Goal: Information Seeking & Learning: Learn about a topic

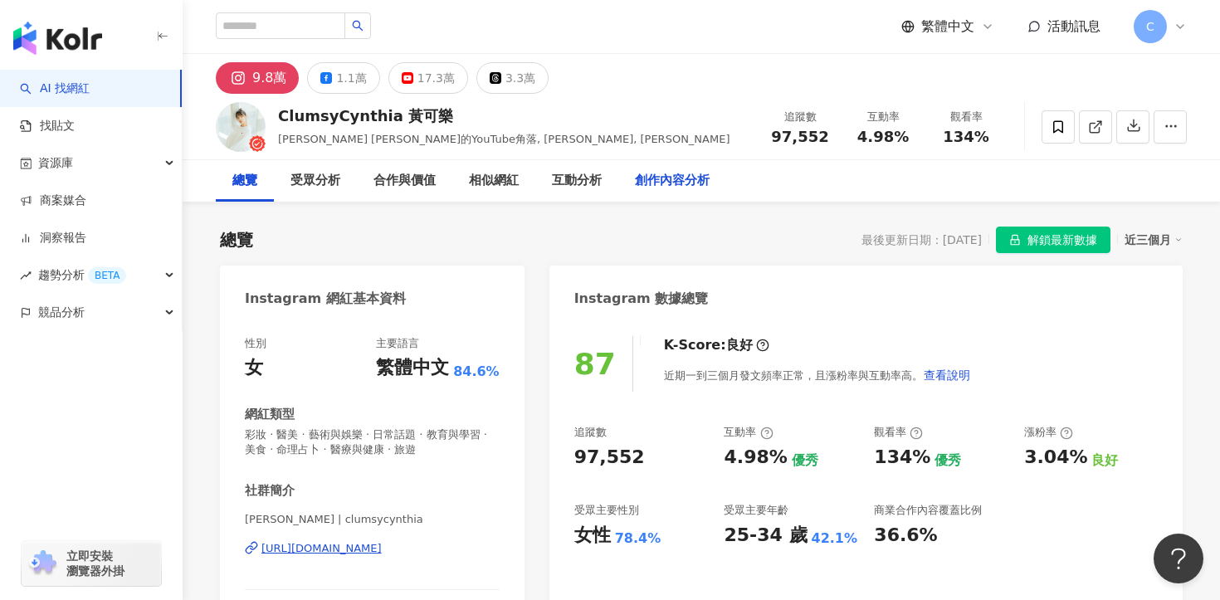
click at [689, 185] on div "創作內容分析" at bounding box center [672, 181] width 75 height 20
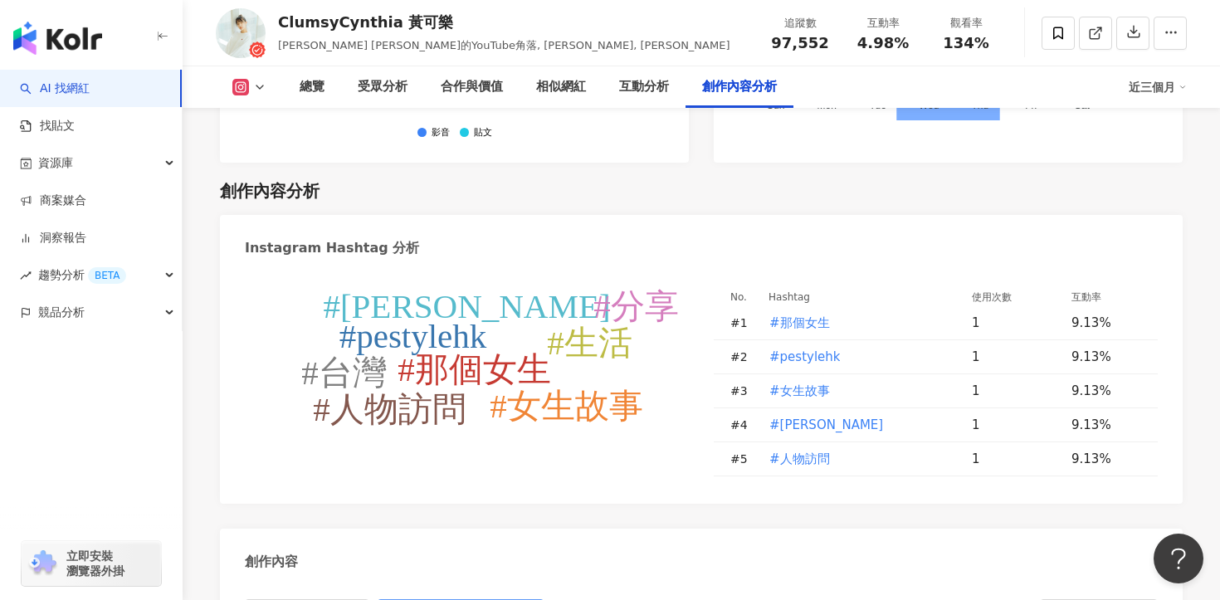
scroll to position [4980, 0]
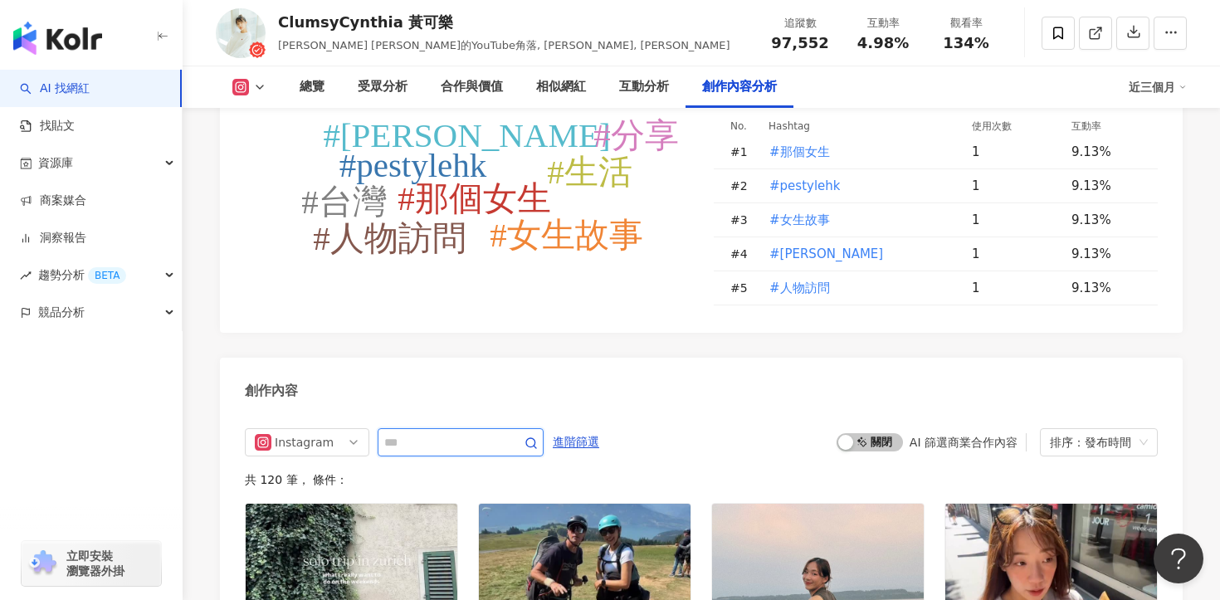
click at [472, 433] on input "text" at bounding box center [442, 443] width 116 height 20
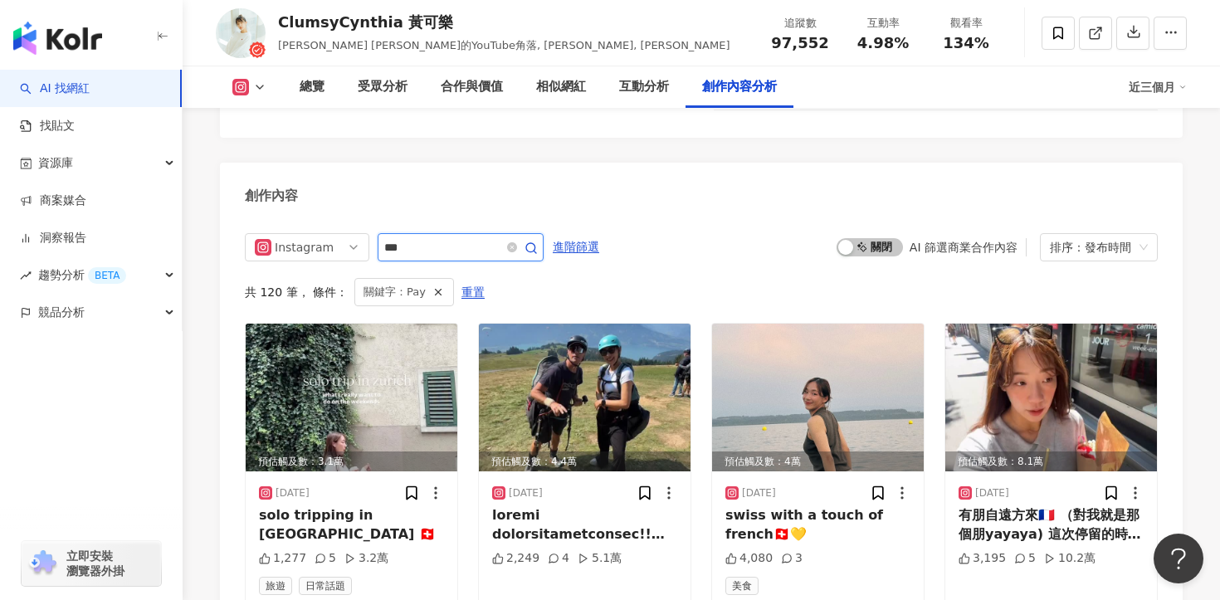
scroll to position [5168, 0]
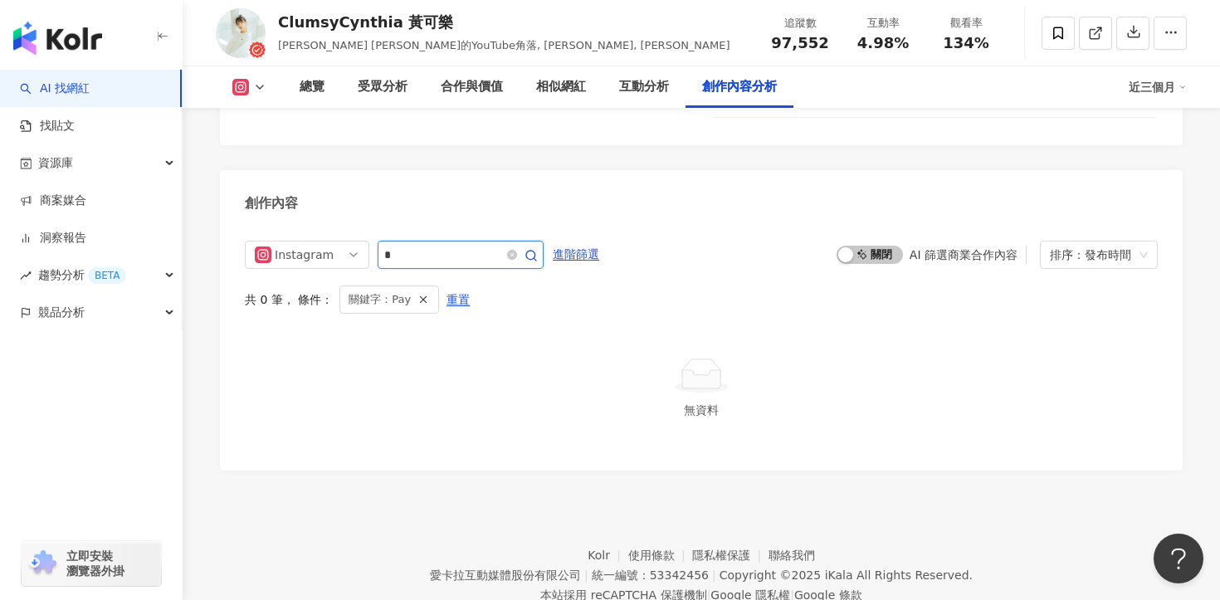
type input "*"
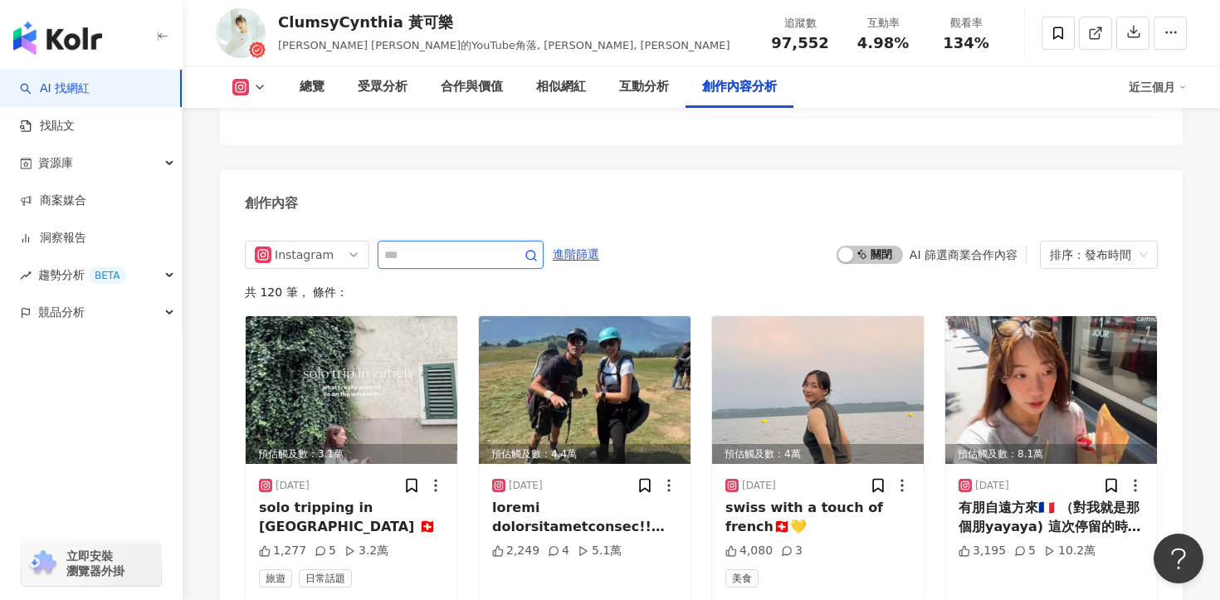
scroll to position [5175, 0]
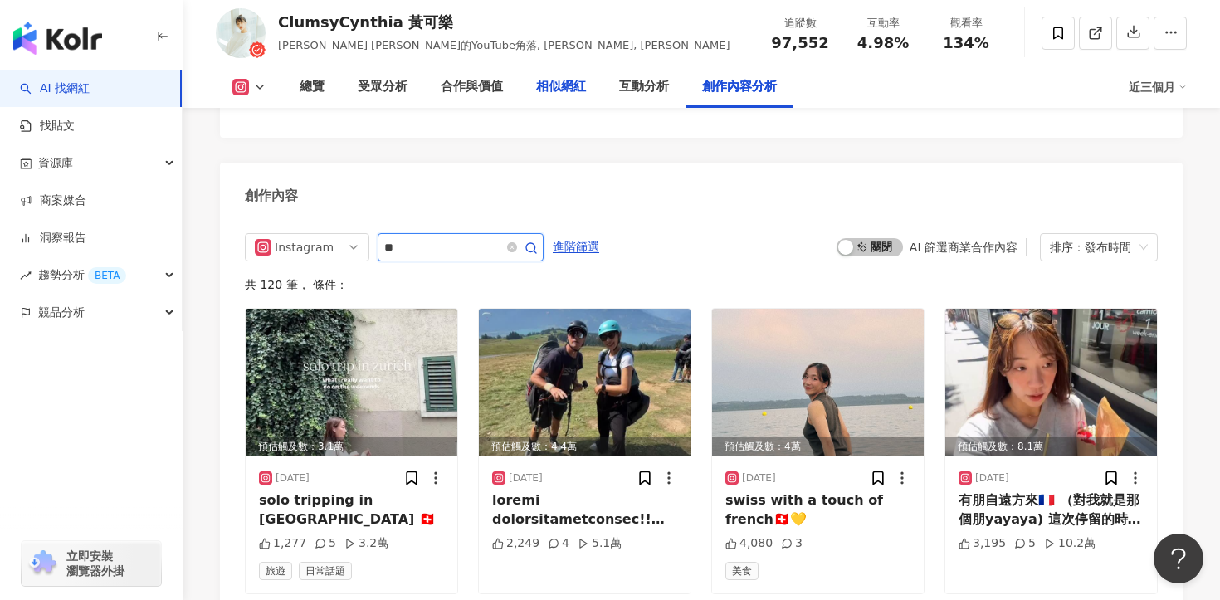
type input "**"
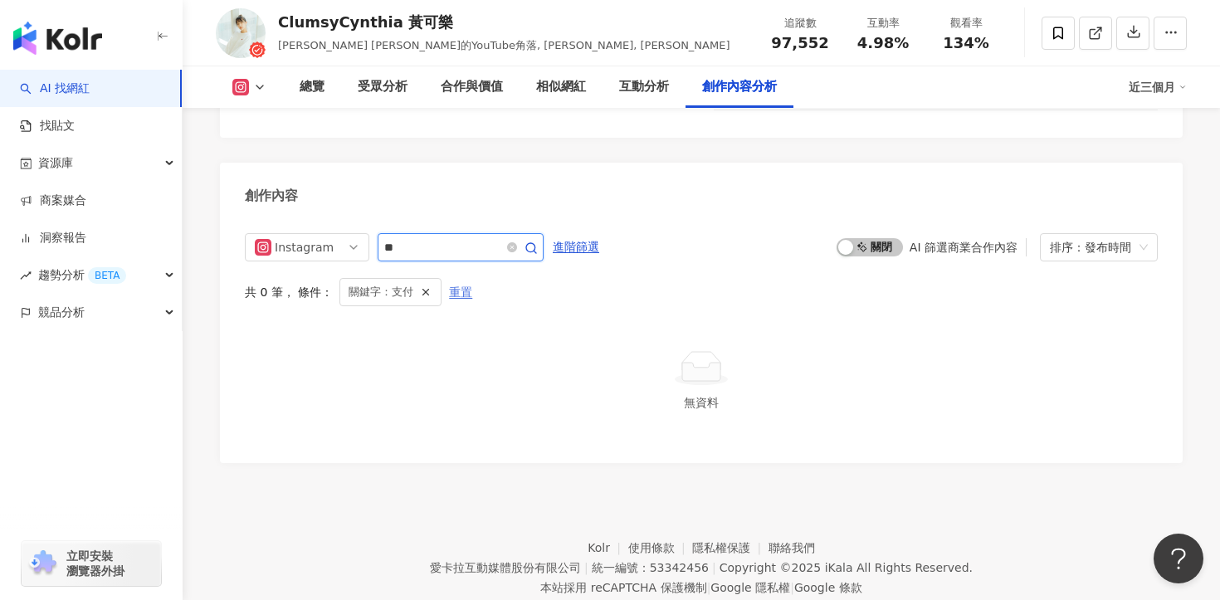
scroll to position [5168, 0]
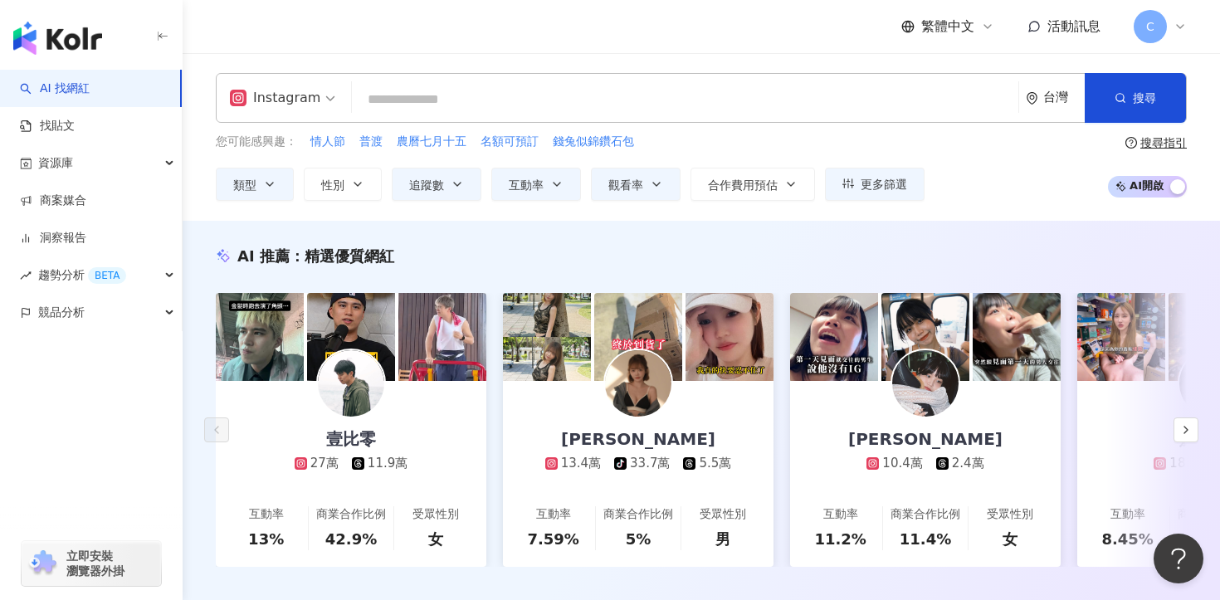
click at [470, 95] on input "search" at bounding box center [685, 100] width 653 height 32
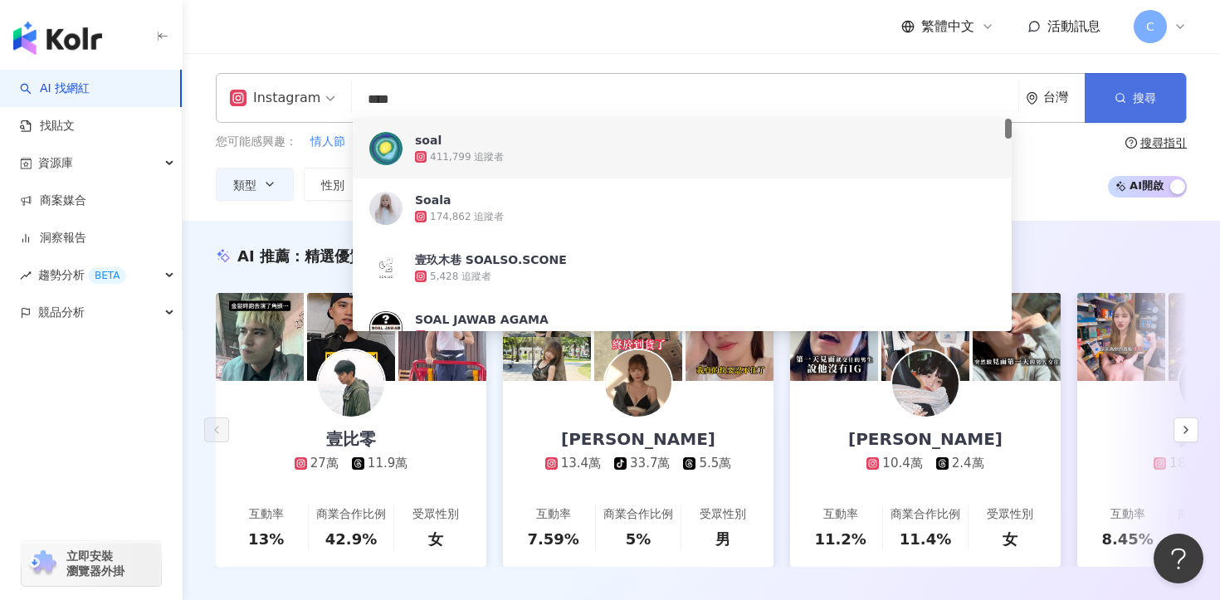
click at [1151, 105] on button "搜尋" at bounding box center [1135, 98] width 101 height 50
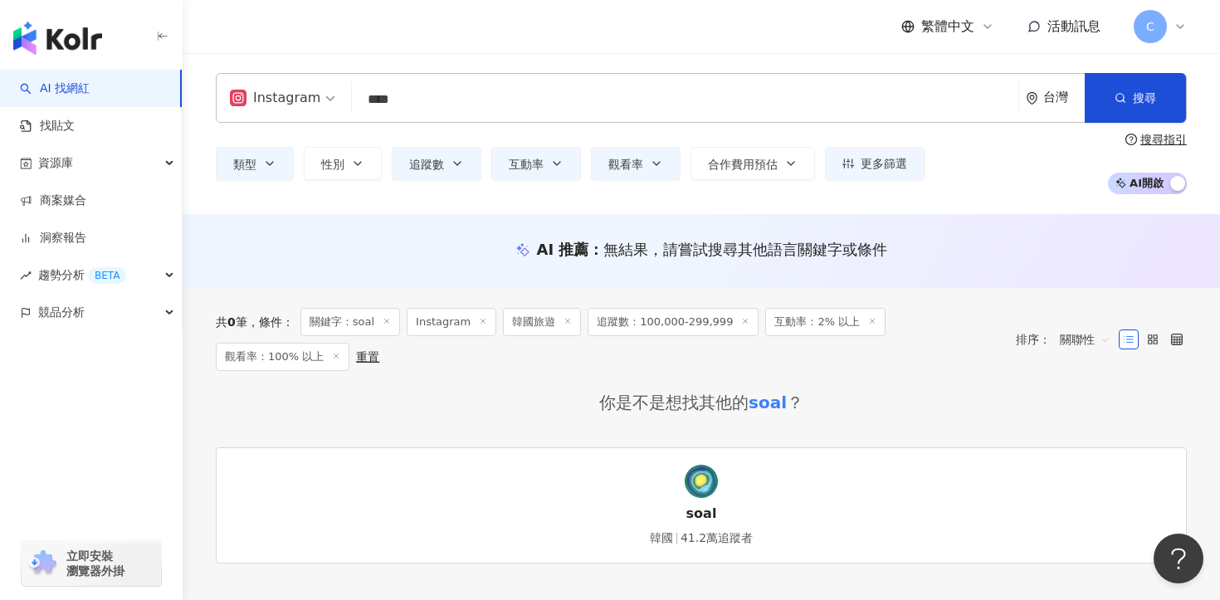
click at [408, 111] on input "****" at bounding box center [685, 100] width 653 height 32
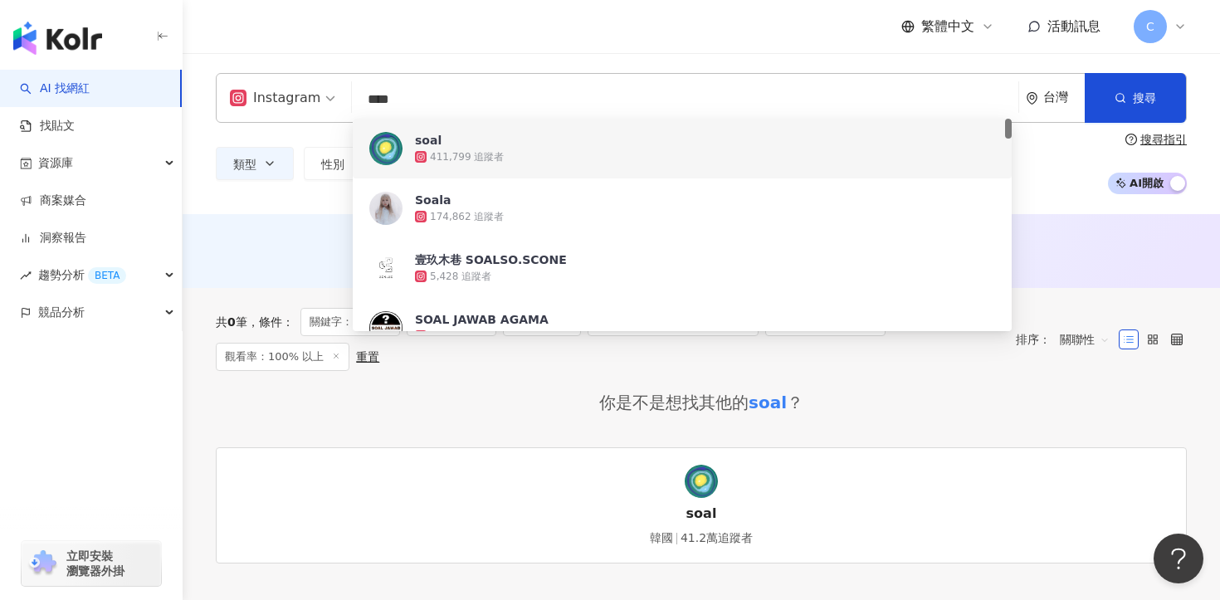
click at [408, 112] on input "****" at bounding box center [685, 100] width 653 height 32
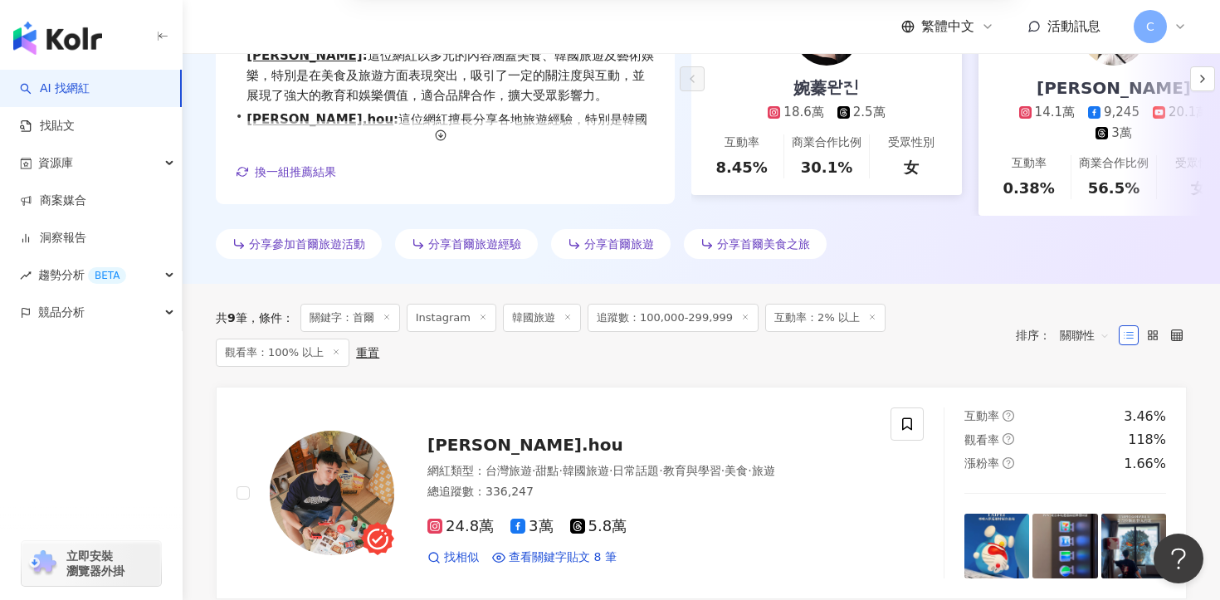
scroll to position [436, 0]
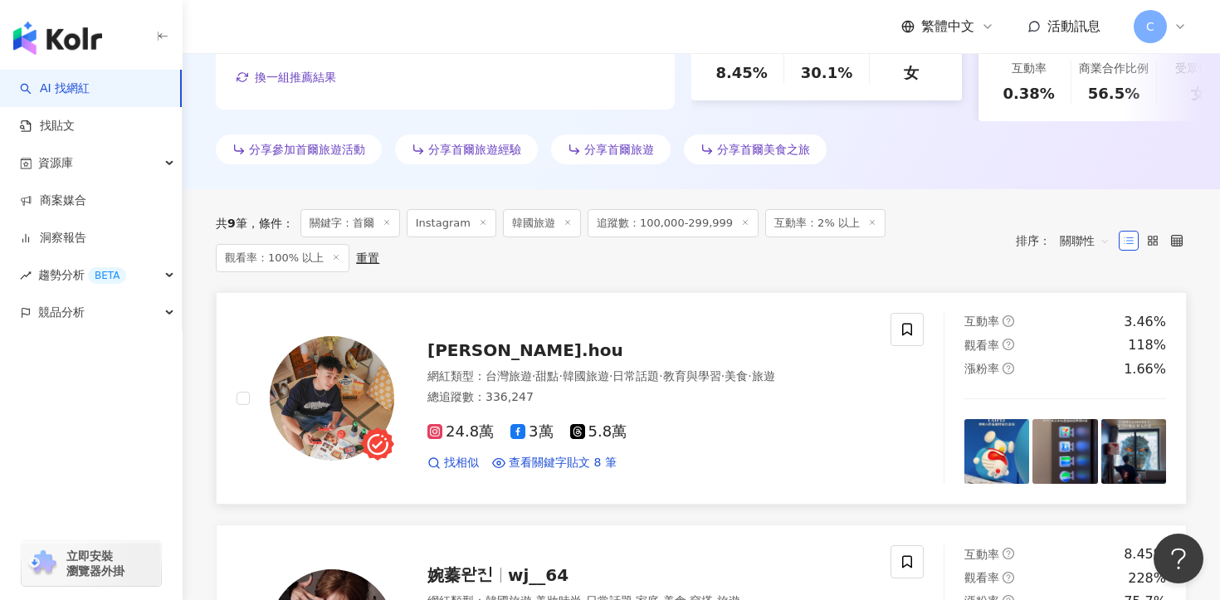
type input "**"
click at [455, 347] on span "[PERSON_NAME].hou" at bounding box center [526, 350] width 196 height 20
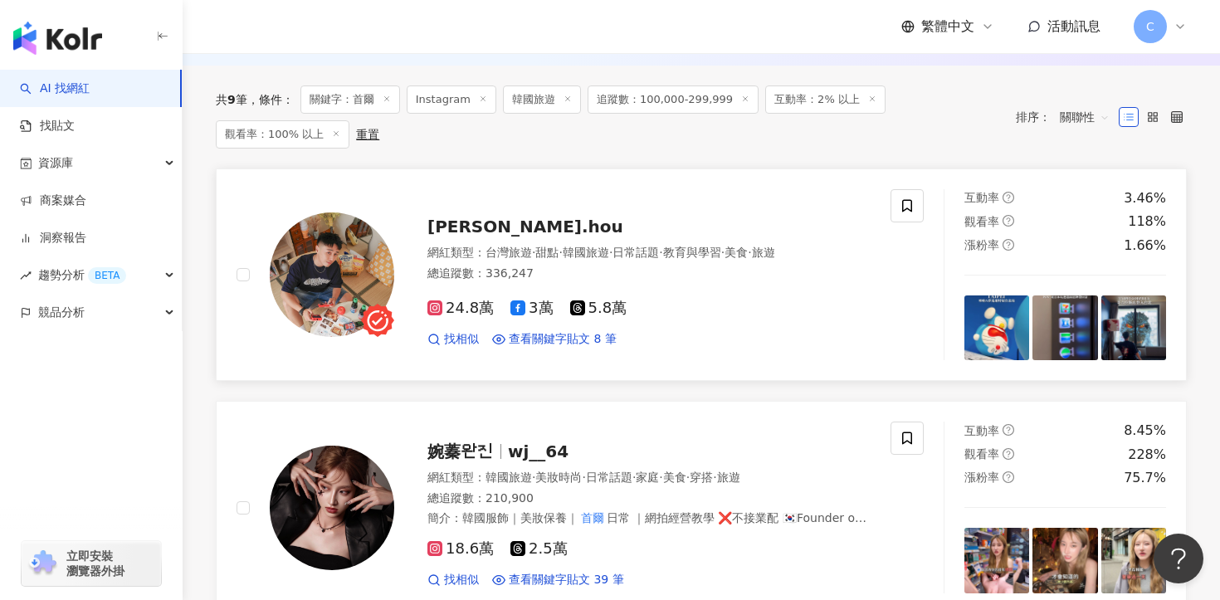
scroll to position [719, 0]
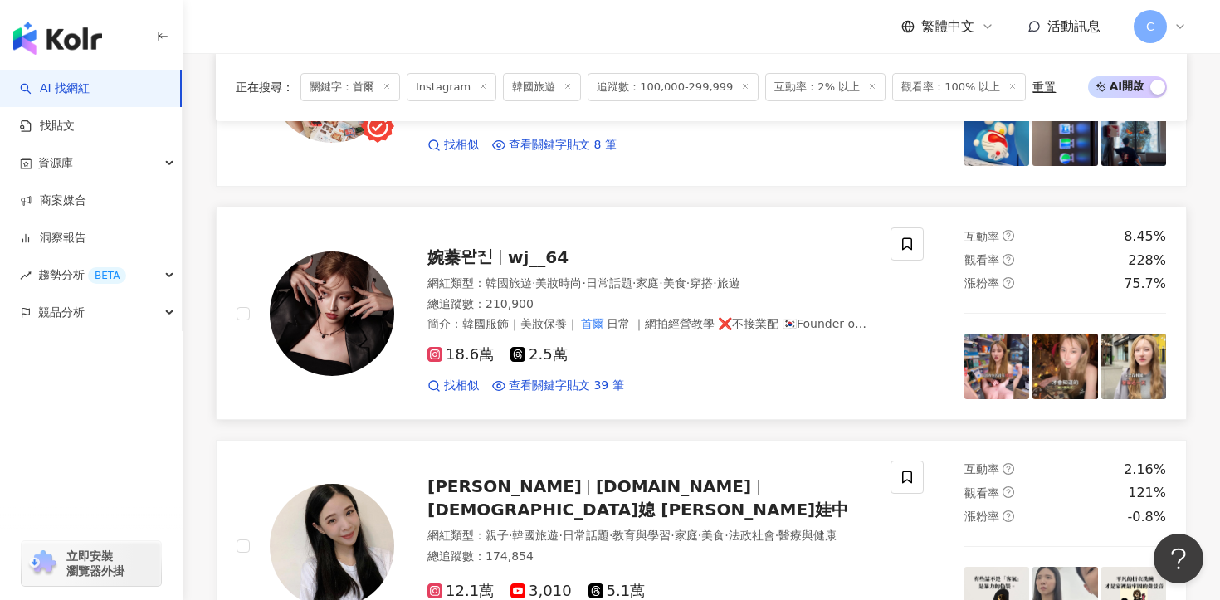
click at [477, 268] on div "婉蓁완진 wj__64" at bounding box center [649, 257] width 443 height 23
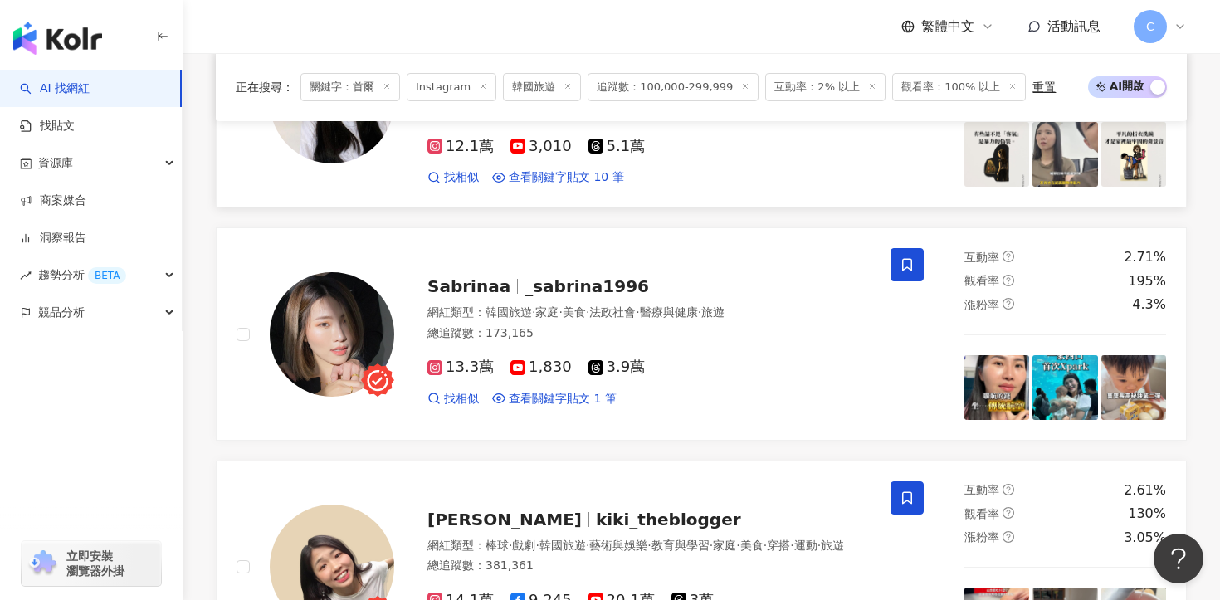
scroll to position [1166, 0]
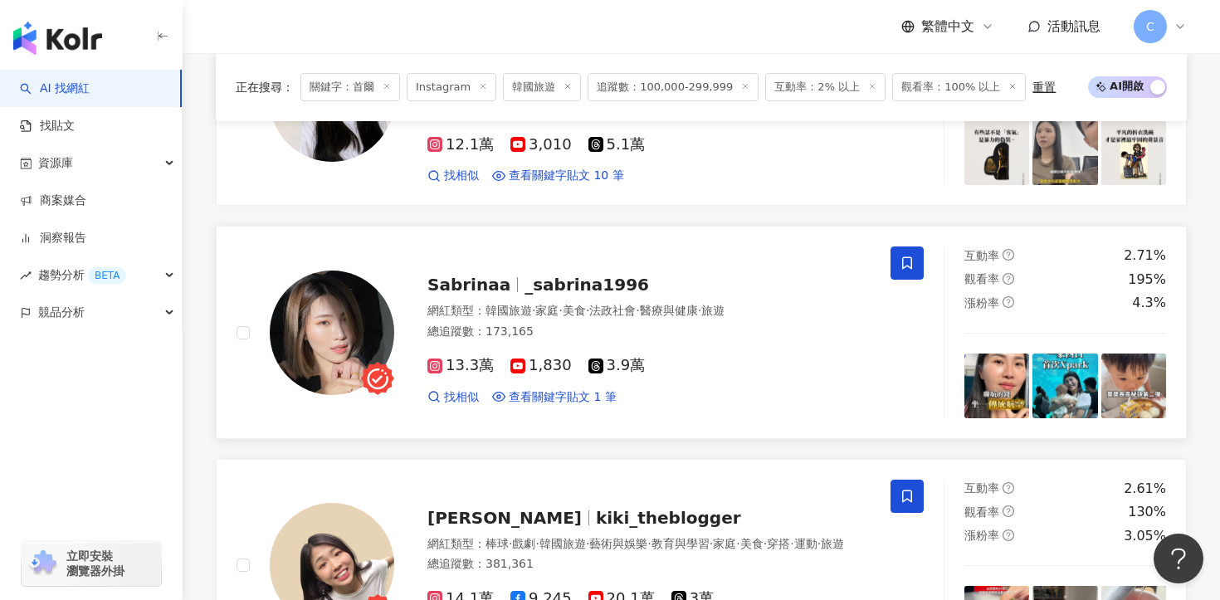
click at [575, 282] on span "_sabrina1996" at bounding box center [587, 285] width 125 height 20
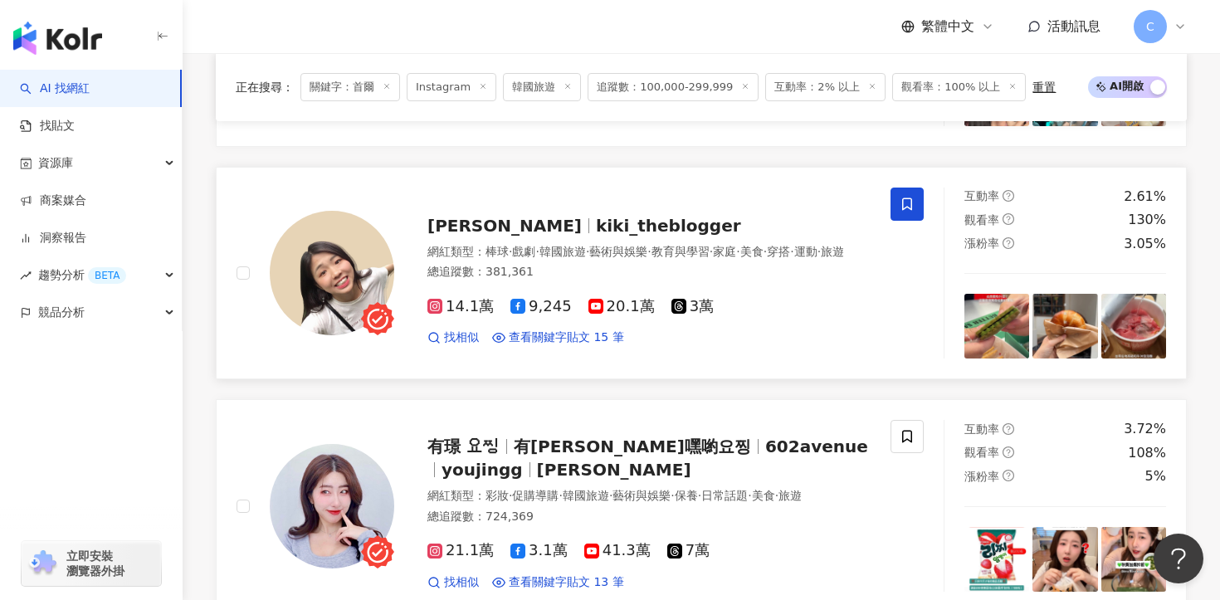
click at [596, 216] on span "kiki_theblogger" at bounding box center [668, 226] width 145 height 20
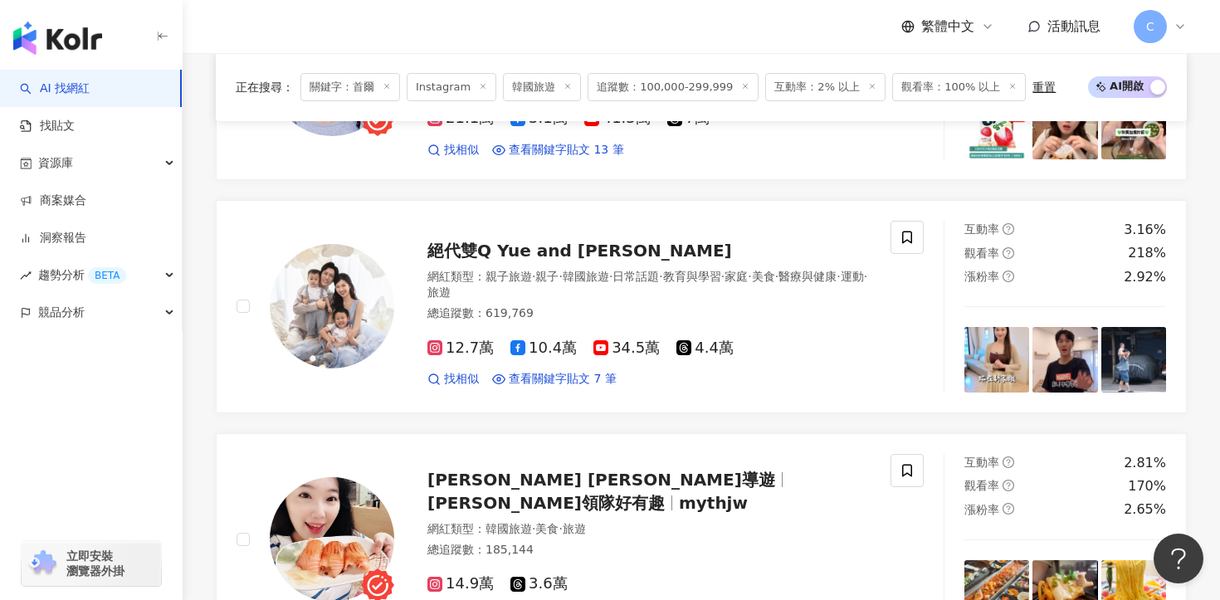
scroll to position [1892, 0]
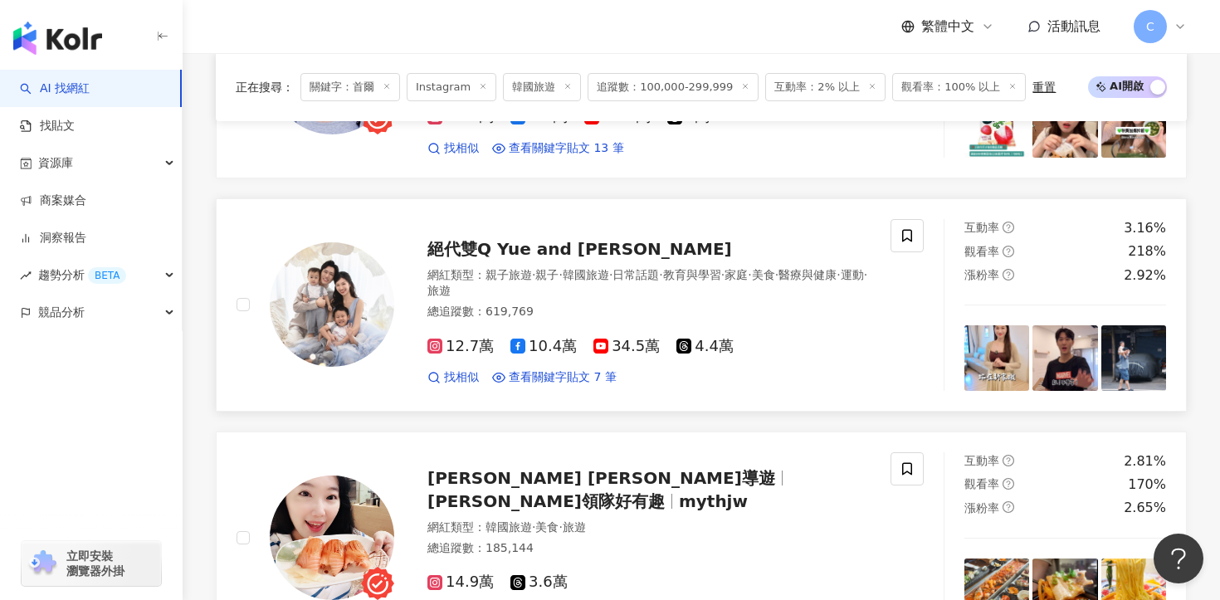
click at [529, 246] on span "絕代雙Q Yue and Wei" at bounding box center [580, 249] width 305 height 20
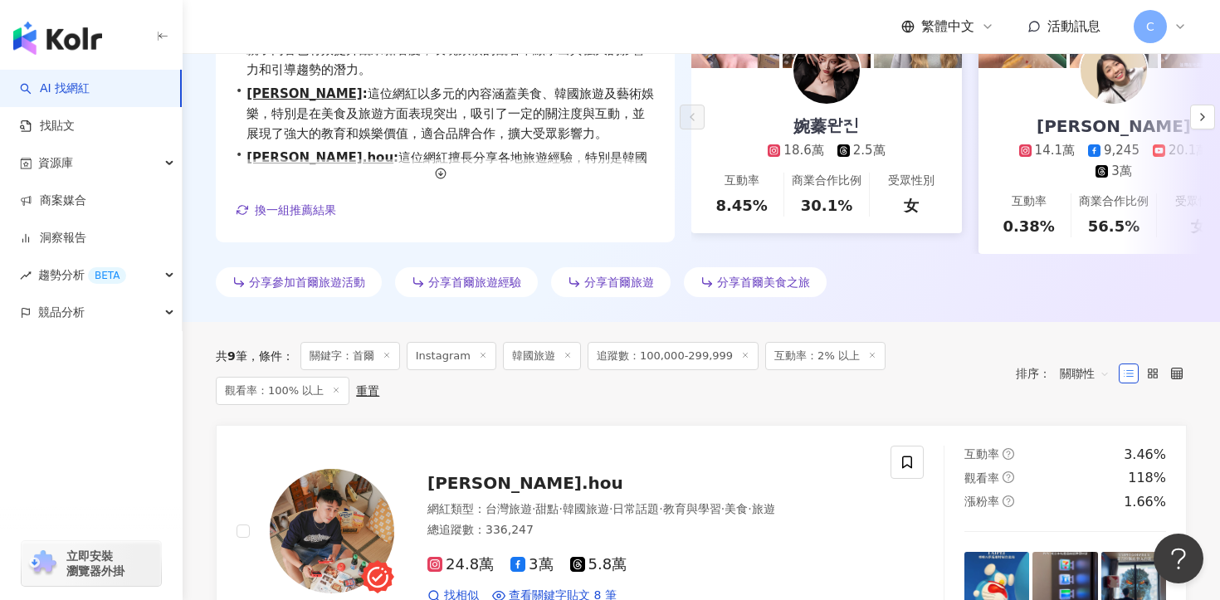
scroll to position [301, 0]
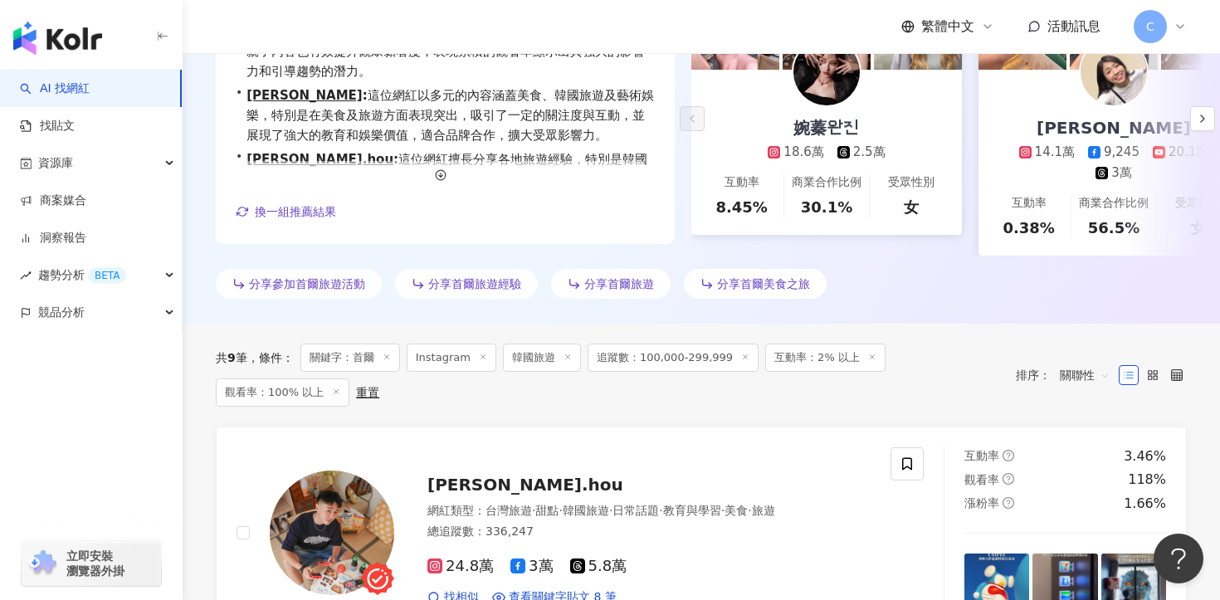
click at [569, 359] on line at bounding box center [567, 356] width 4 height 4
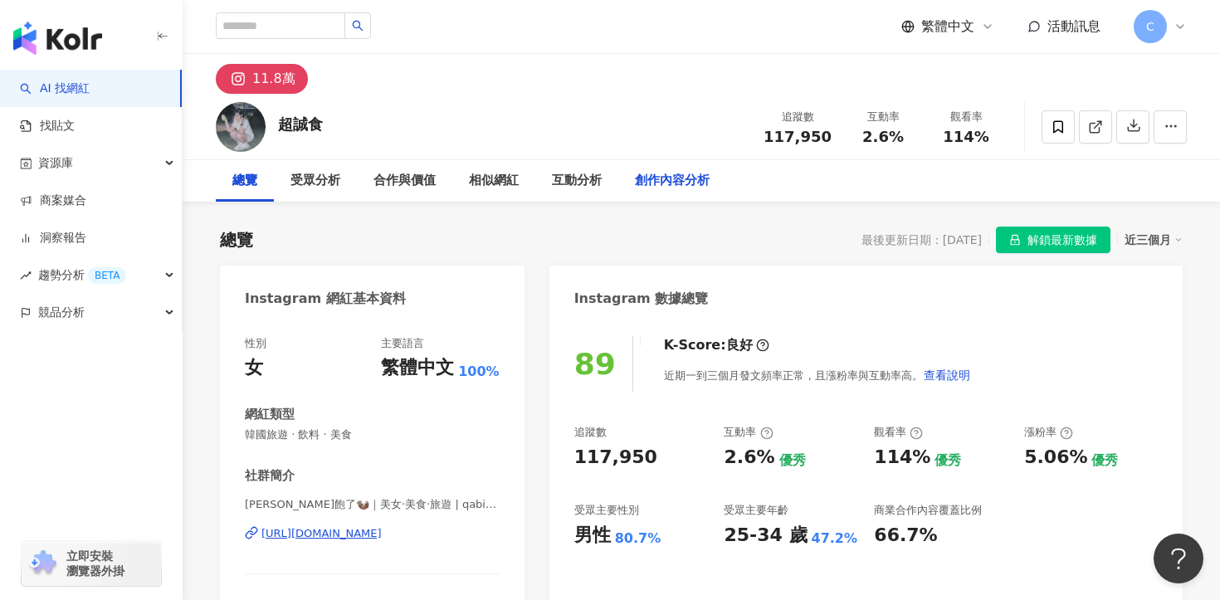
click at [670, 183] on div "創作內容分析" at bounding box center [672, 181] width 75 height 20
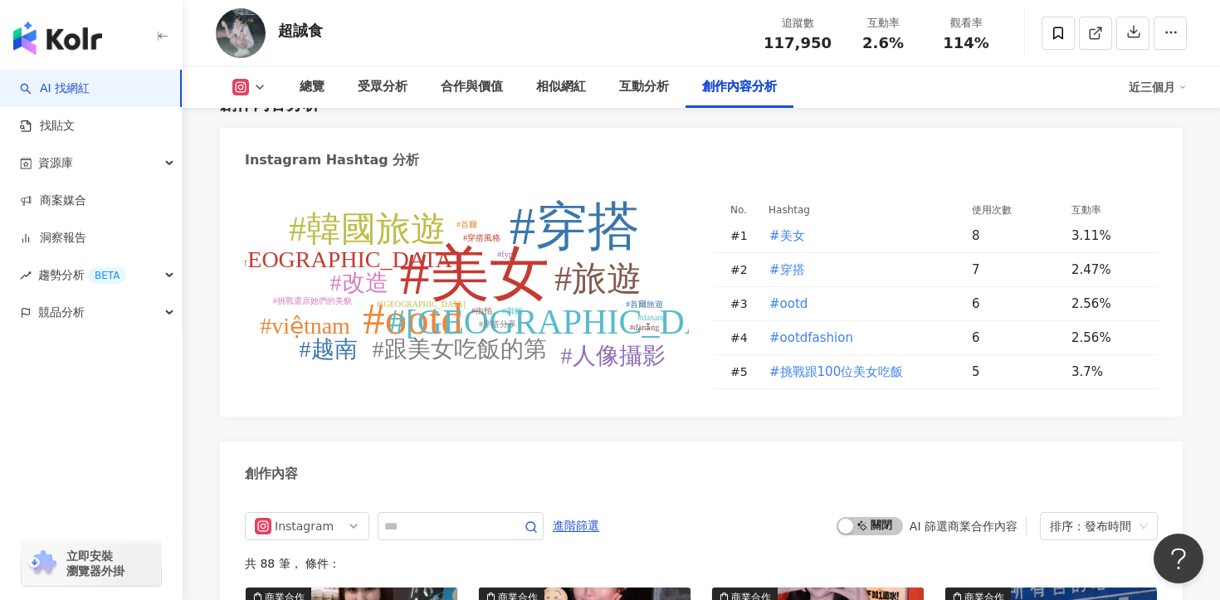
scroll to position [4600, 0]
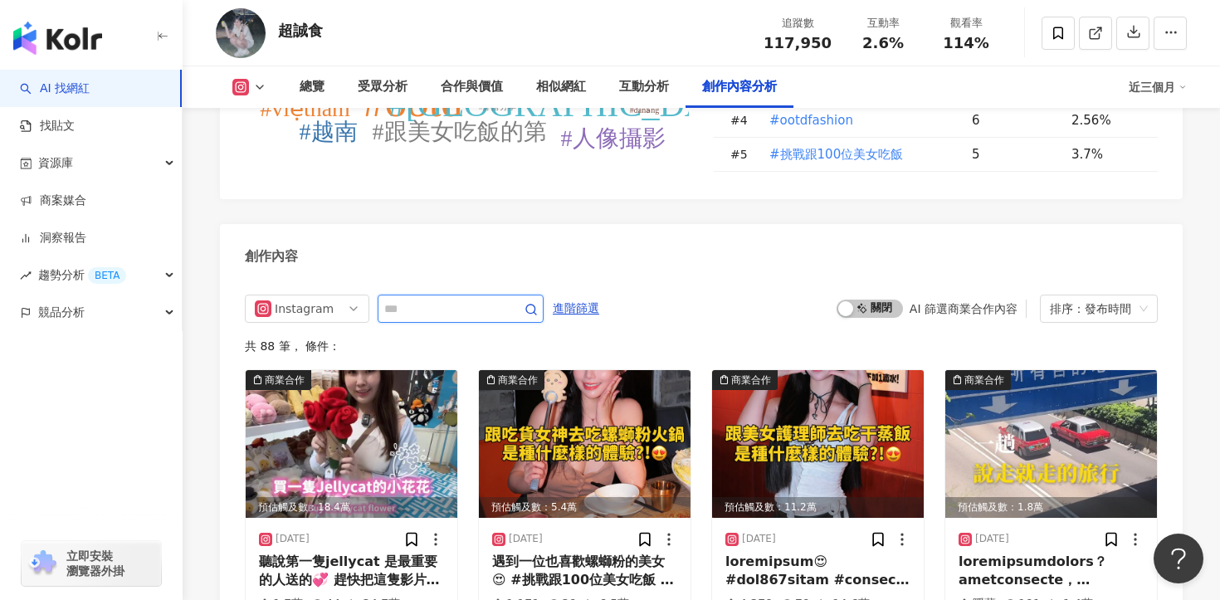
click at [461, 299] on input "text" at bounding box center [442, 309] width 116 height 20
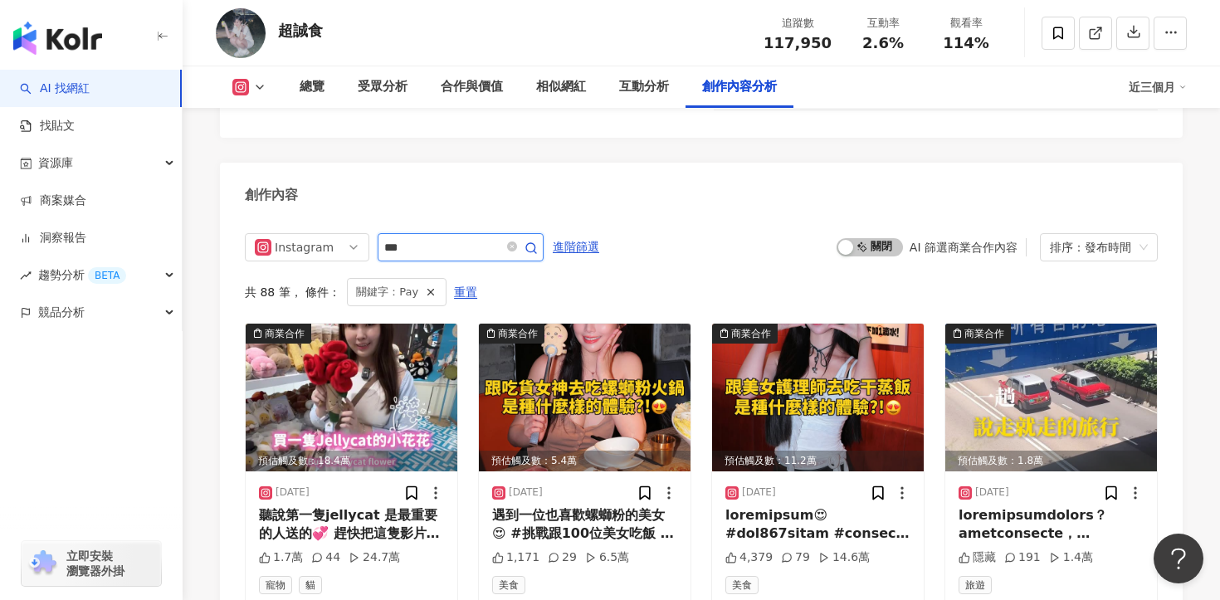
scroll to position [4654, 0]
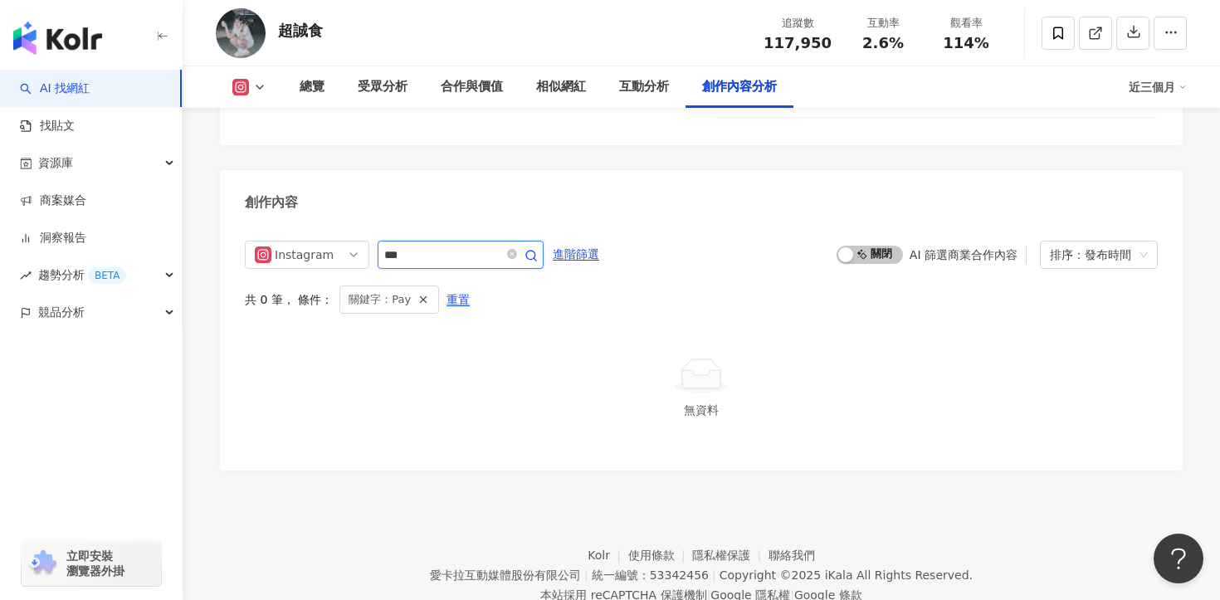
click at [431, 245] on input "***" at bounding box center [442, 255] width 116 height 20
type input "***"
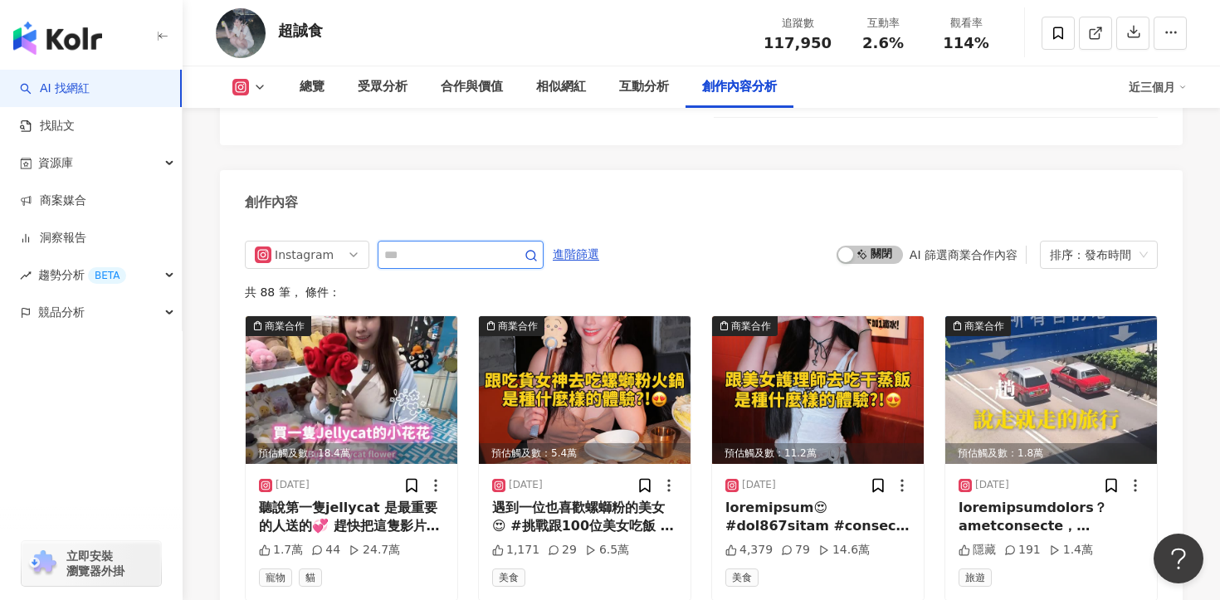
scroll to position [4661, 0]
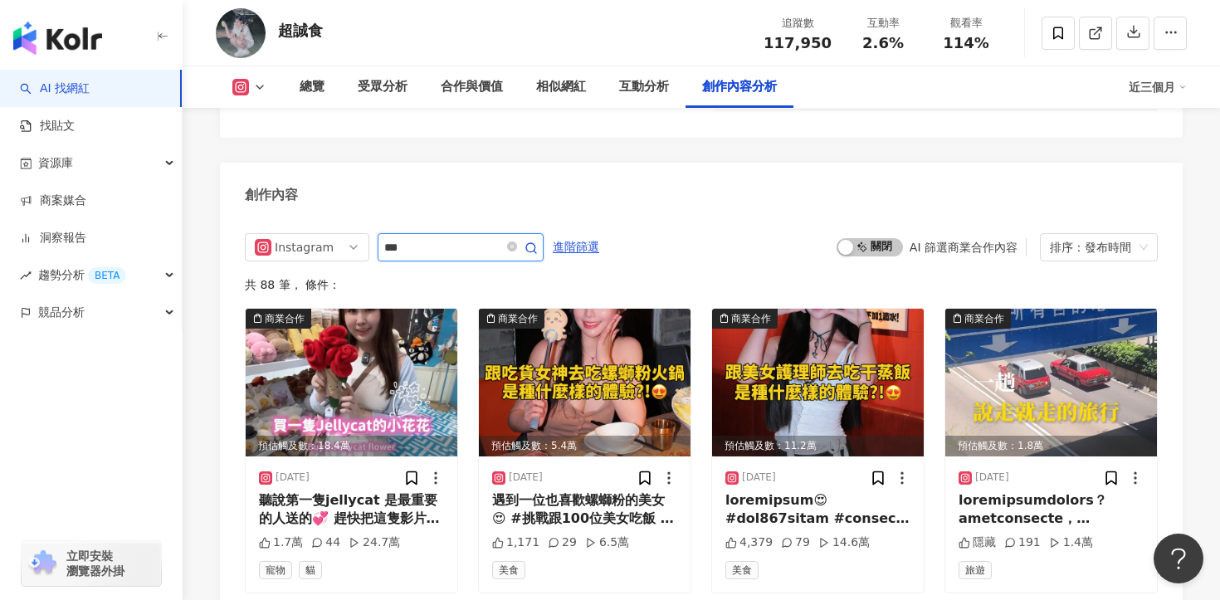
type input "*"
type input "**"
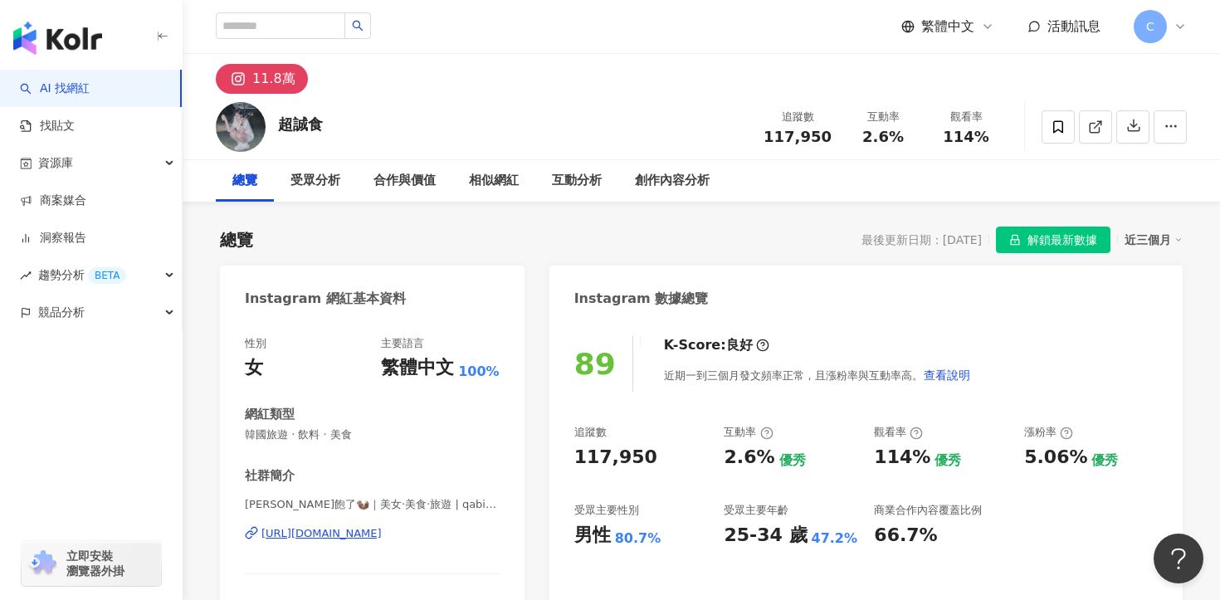
click at [382, 535] on div "https://www.instagram.com/qabi_xiaomin/" at bounding box center [322, 533] width 120 height 15
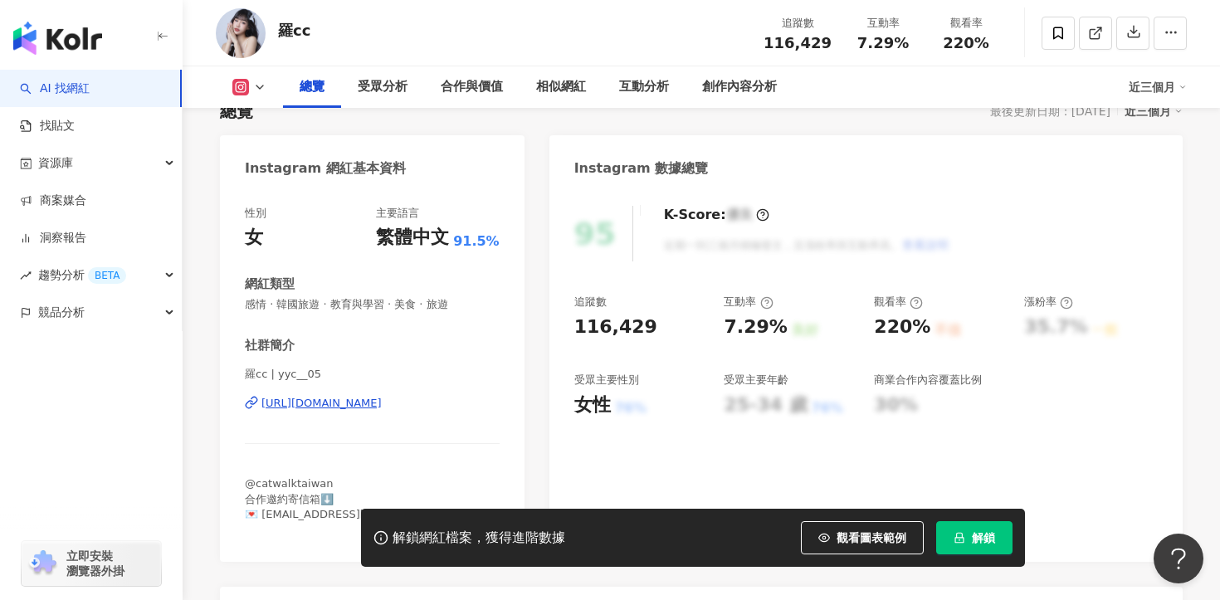
scroll to position [134, 0]
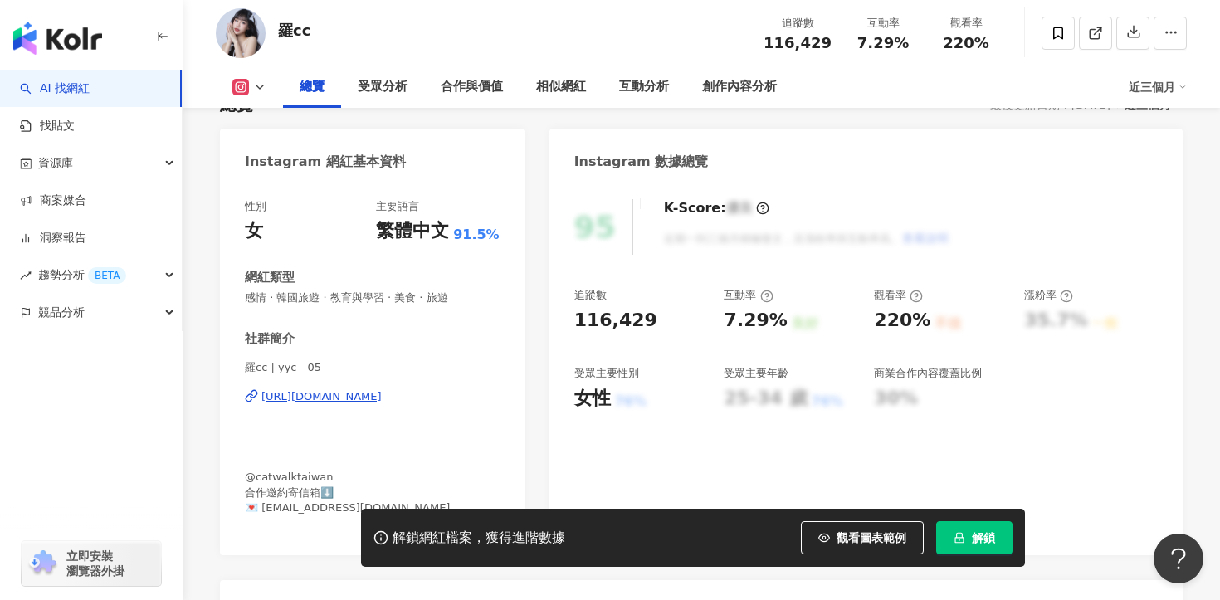
click at [405, 386] on div "羅cc | yyc__05 https://www.instagram.com/yyc__05/" at bounding box center [372, 408] width 255 height 97
click at [382, 391] on div "https://www.instagram.com/yyc__05/" at bounding box center [322, 396] width 120 height 15
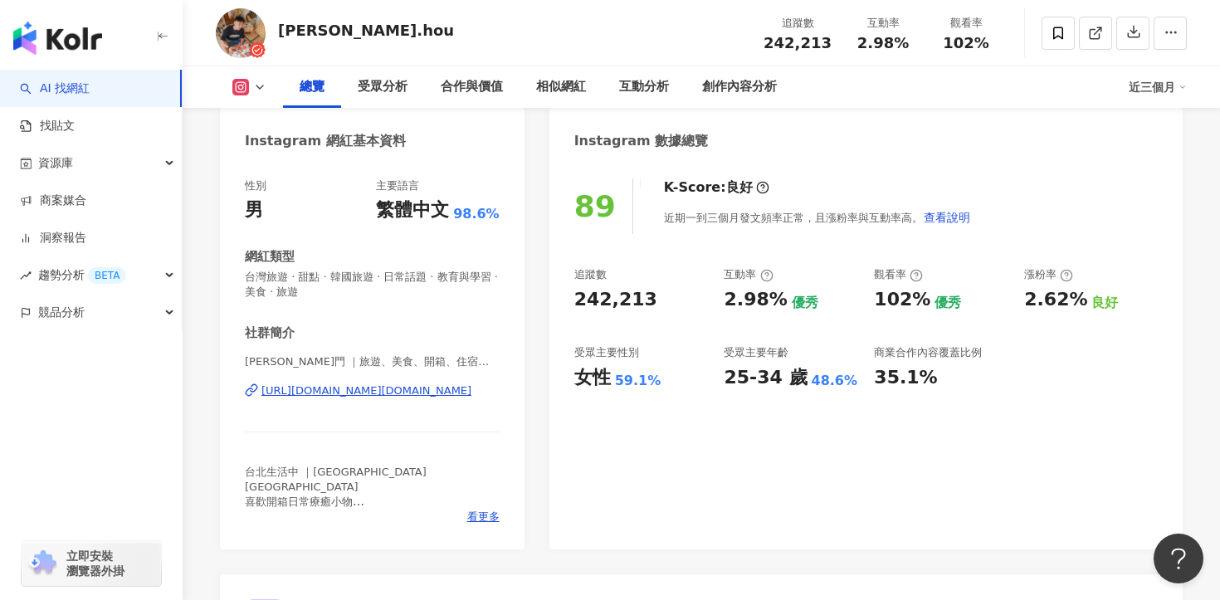
click at [452, 395] on div "[URL][DOMAIN_NAME][DOMAIN_NAME]" at bounding box center [367, 391] width 210 height 15
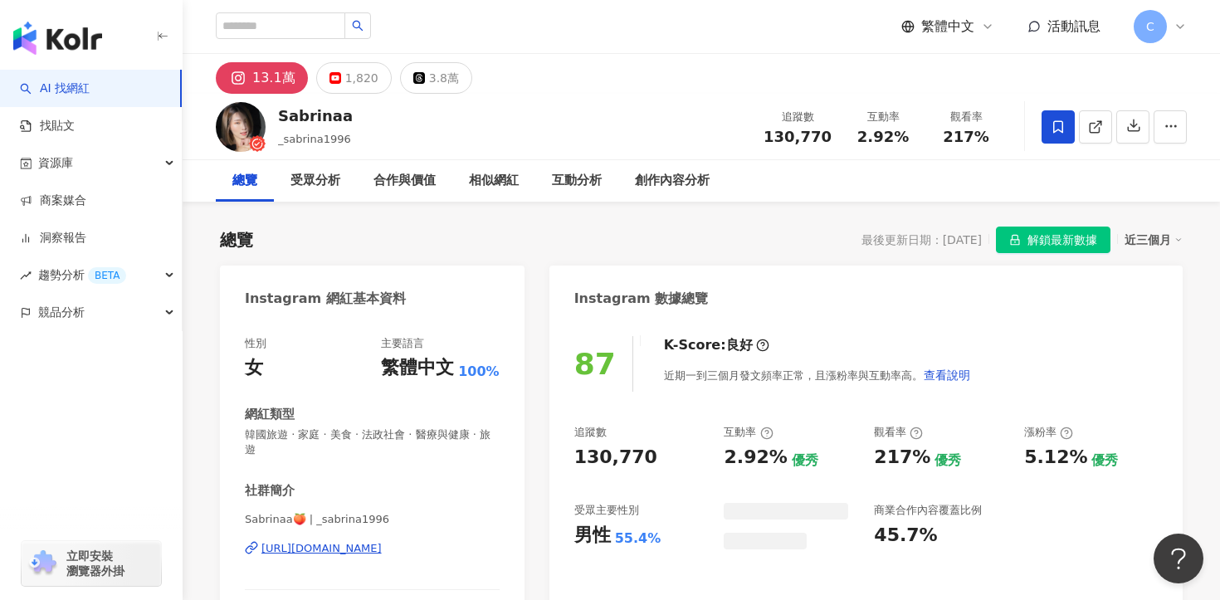
scroll to position [206, 0]
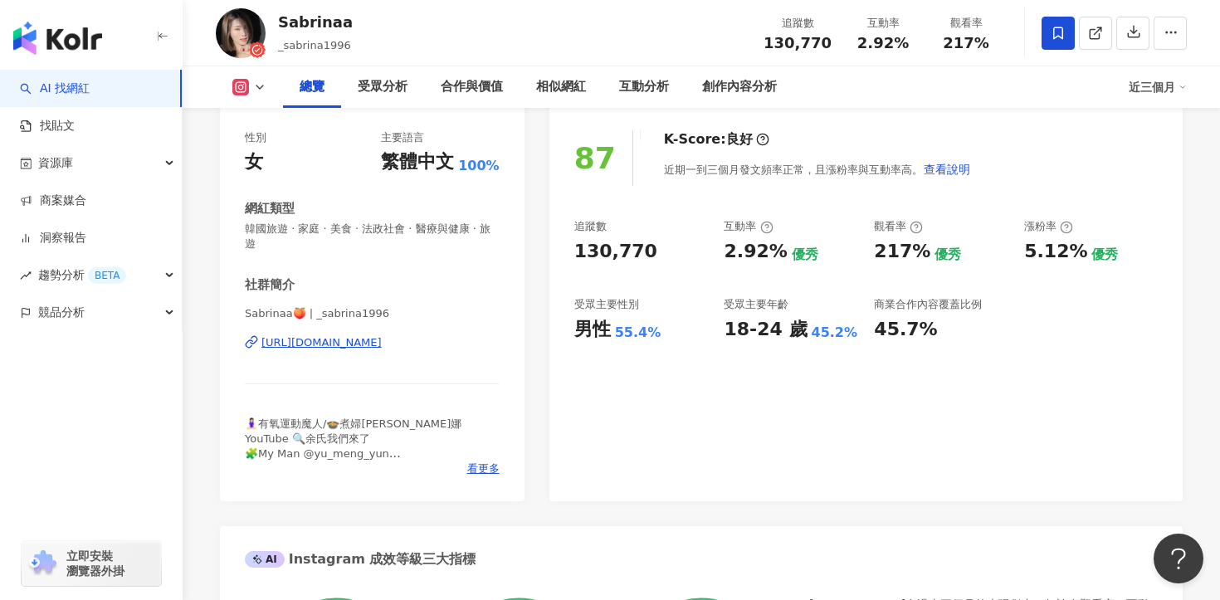
click at [382, 335] on div "https://www.instagram.com/_sabrina1996/" at bounding box center [322, 342] width 120 height 15
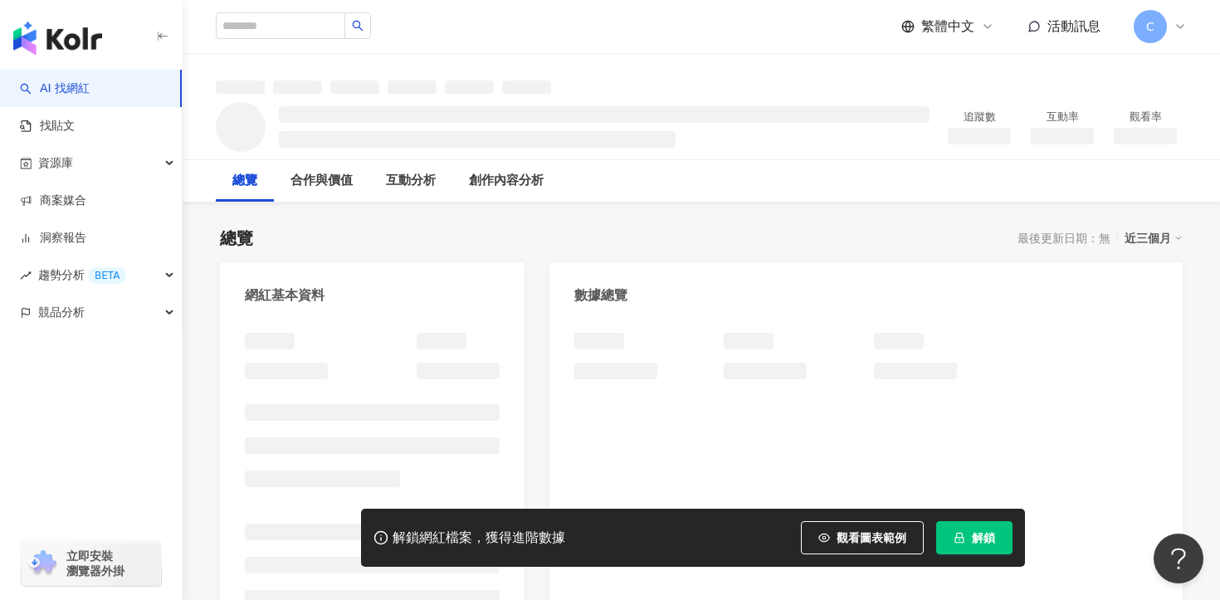
click at [983, 539] on span "解鎖" at bounding box center [983, 537] width 23 height 13
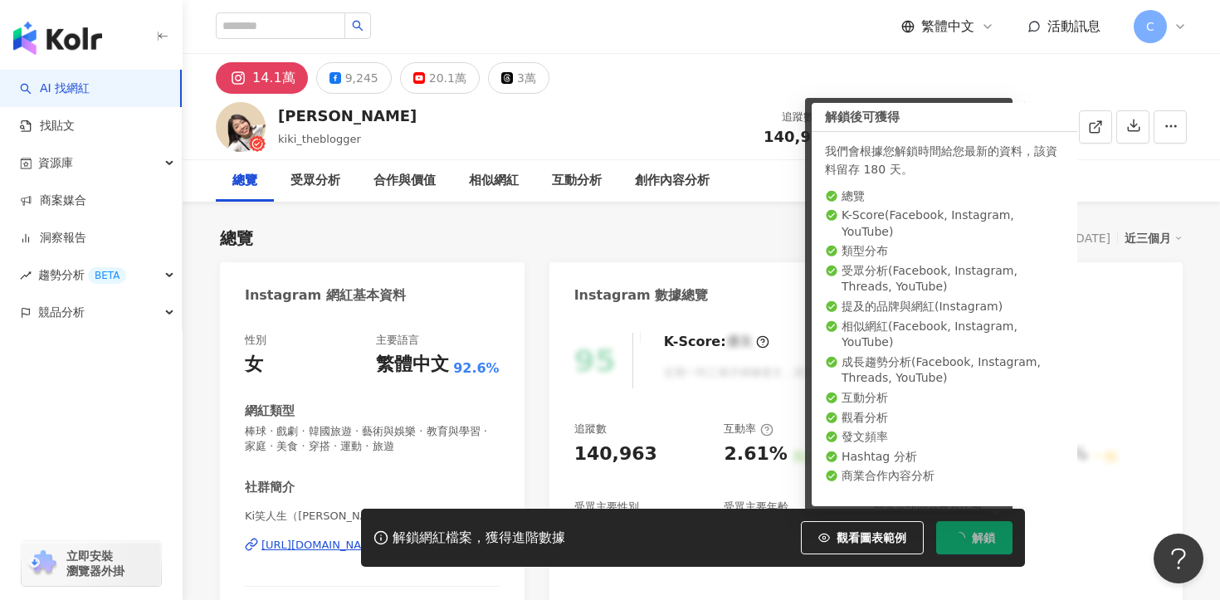
click at [459, 509] on span "Ki笑人生（[PERSON_NAME]） | kiki_theblogger" at bounding box center [372, 516] width 255 height 15
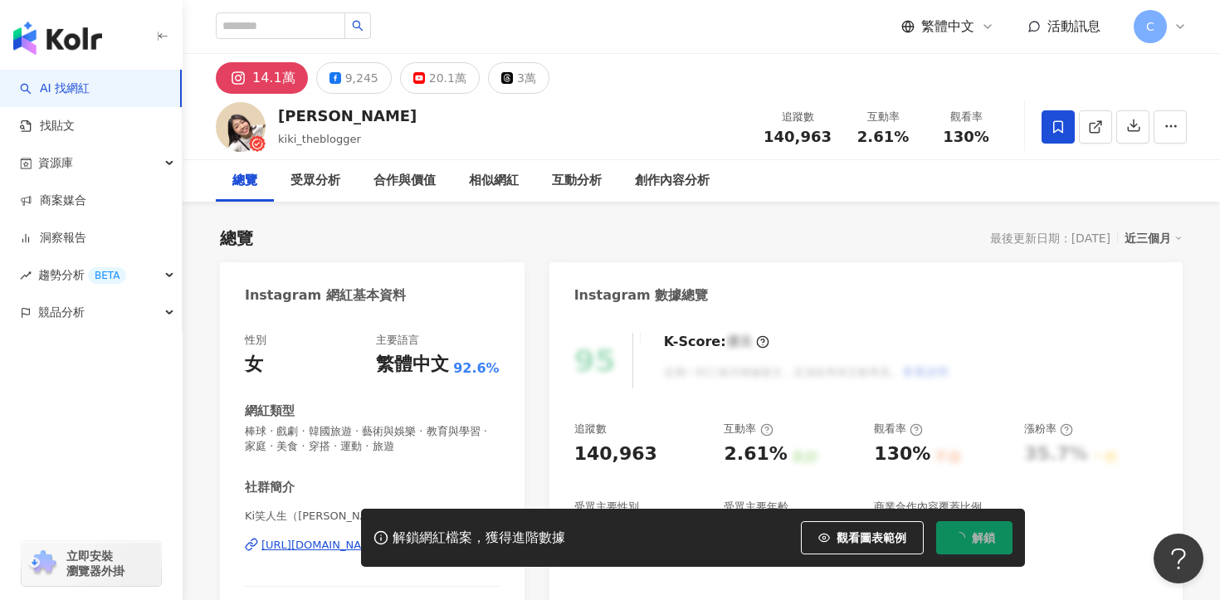
scroll to position [203, 0]
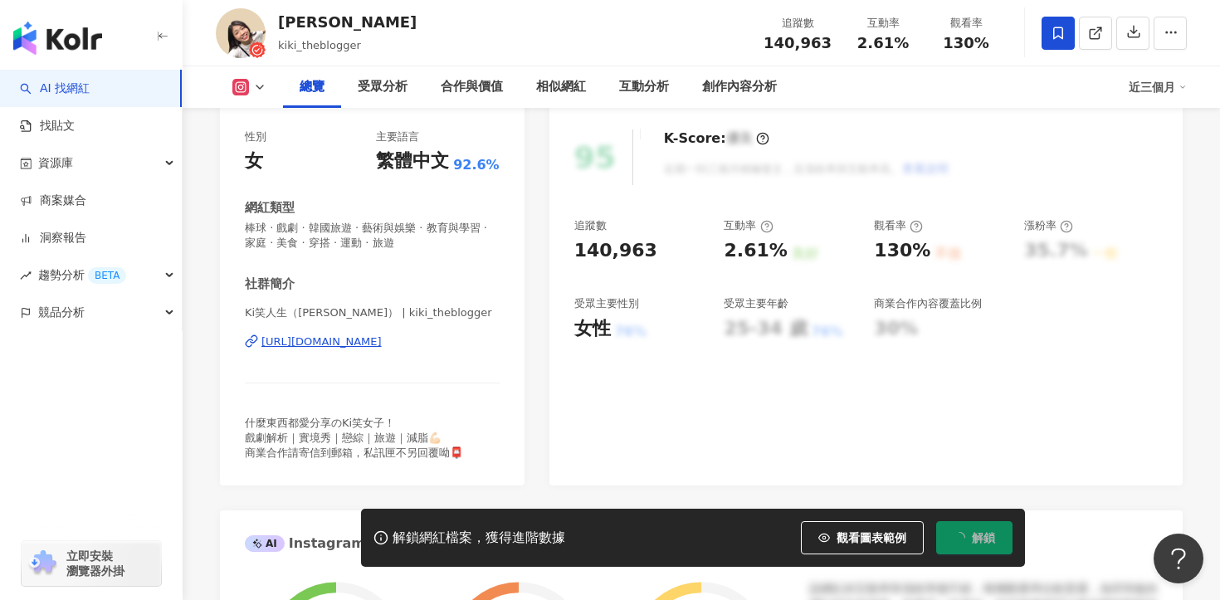
click at [382, 346] on div "https://www.instagram.com/kiki_theblogger/" at bounding box center [322, 342] width 120 height 15
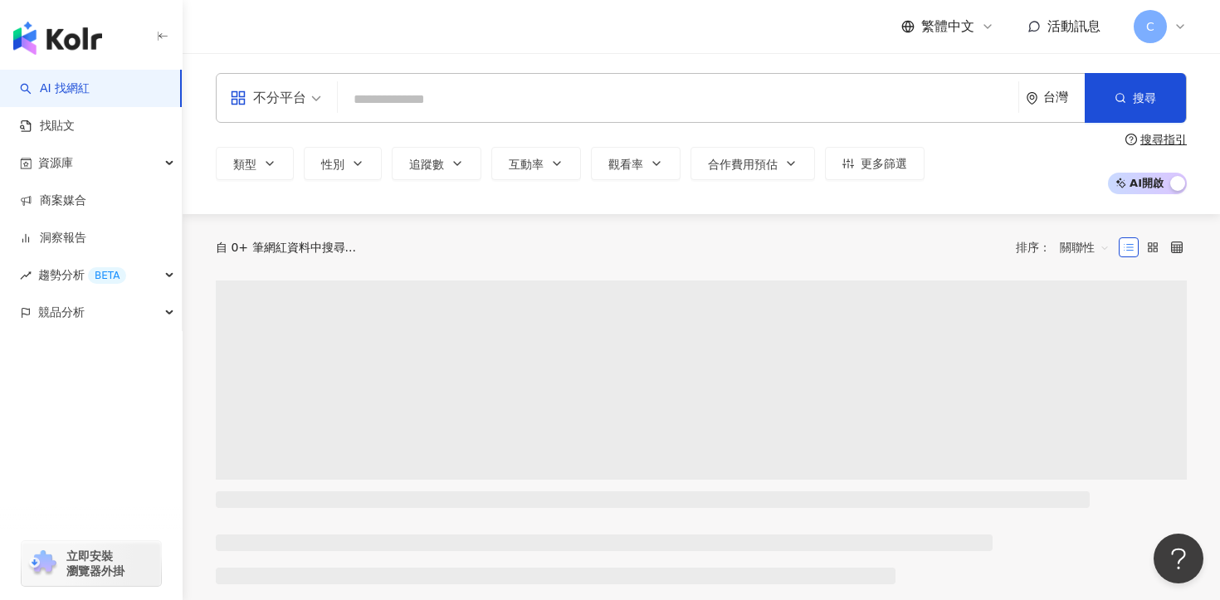
click at [541, 79] on div "不分平台 台灣 搜尋" at bounding box center [701, 98] width 971 height 50
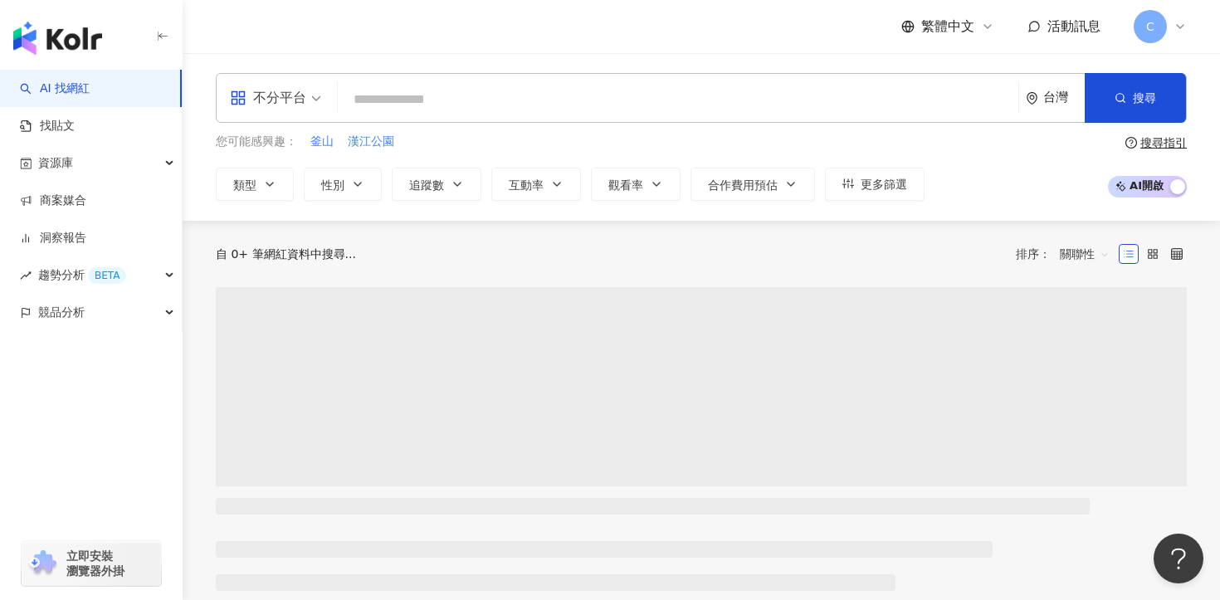
click at [520, 100] on input "search" at bounding box center [678, 100] width 667 height 32
paste input "*********"
type input "*********"
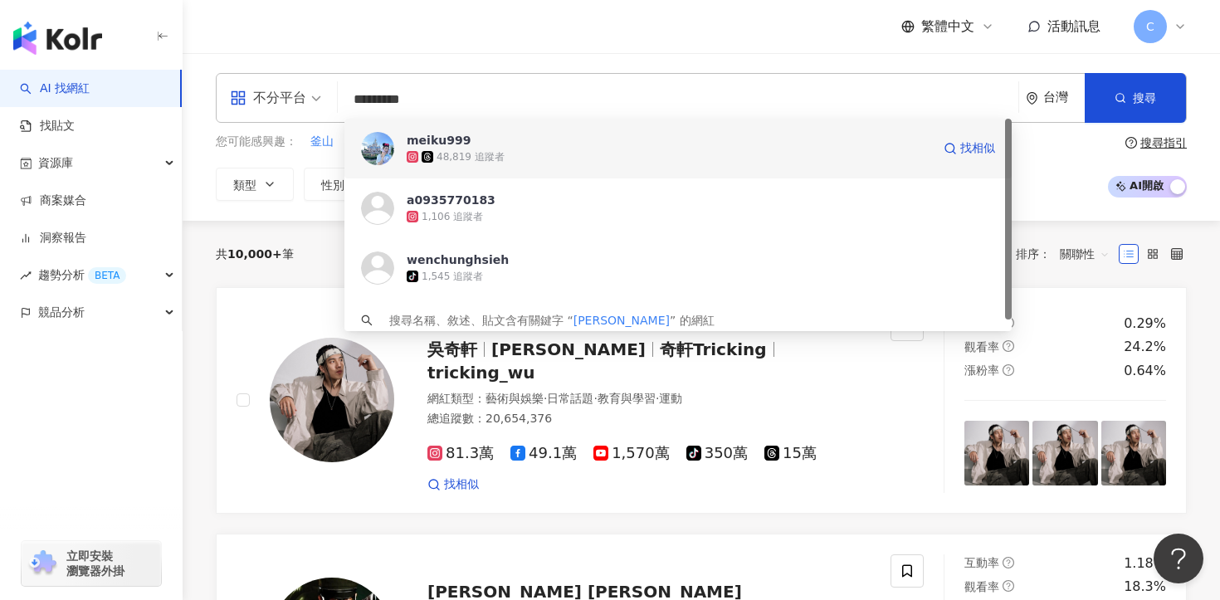
click at [511, 138] on span "meiku999" at bounding box center [669, 140] width 525 height 17
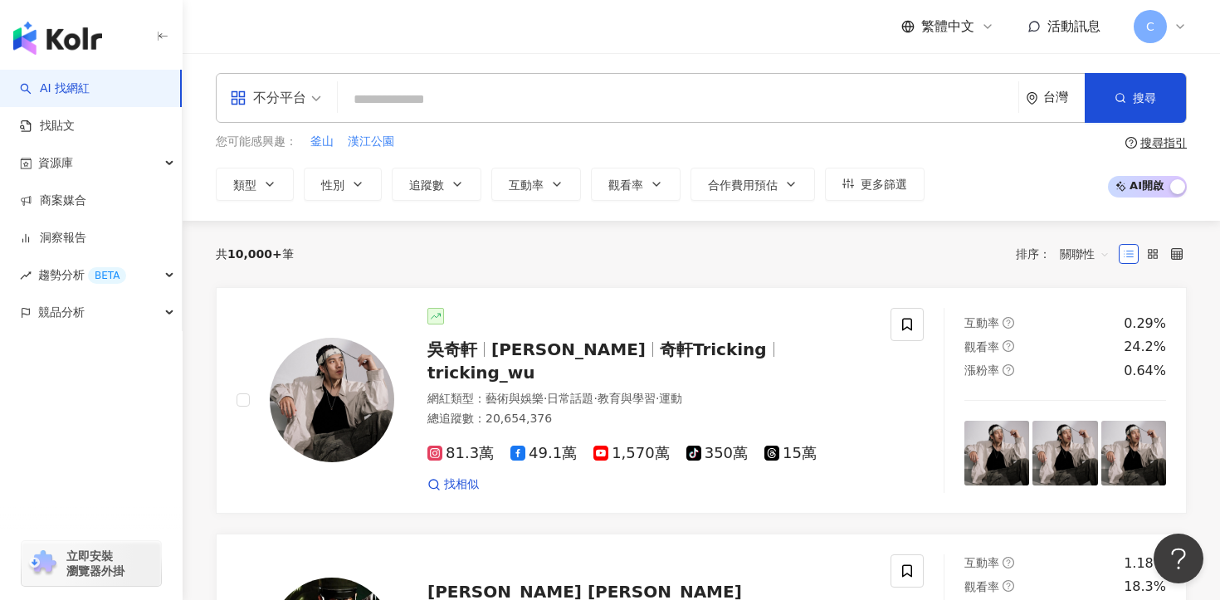
paste input "*********"
type input "*********"
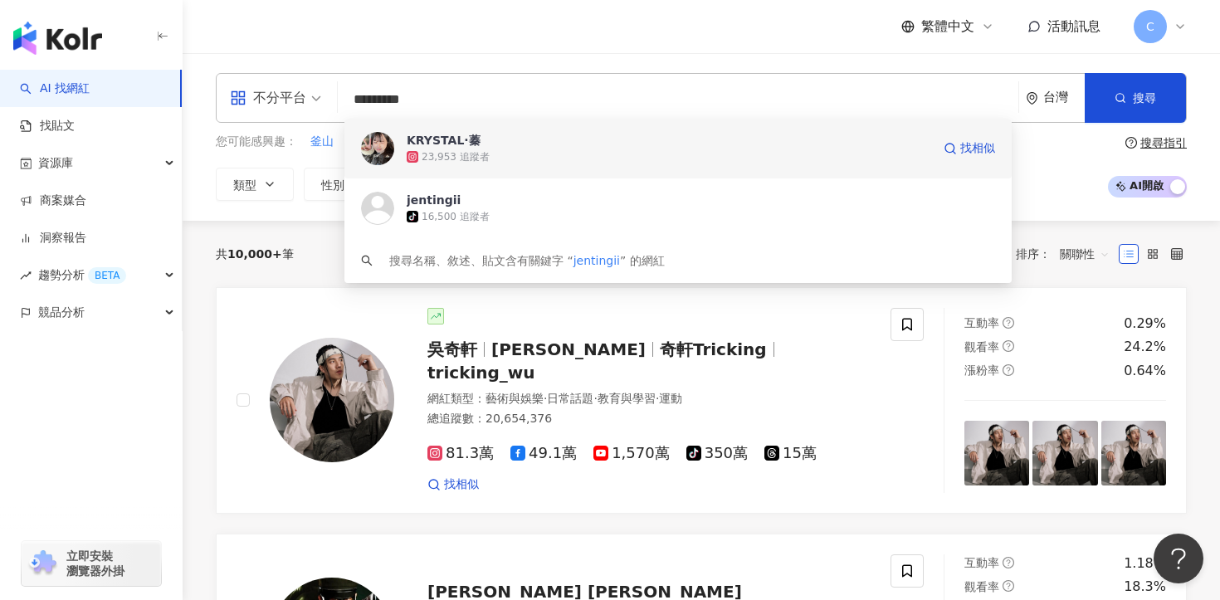
click at [511, 160] on div "23,953 追蹤者" at bounding box center [669, 157] width 525 height 17
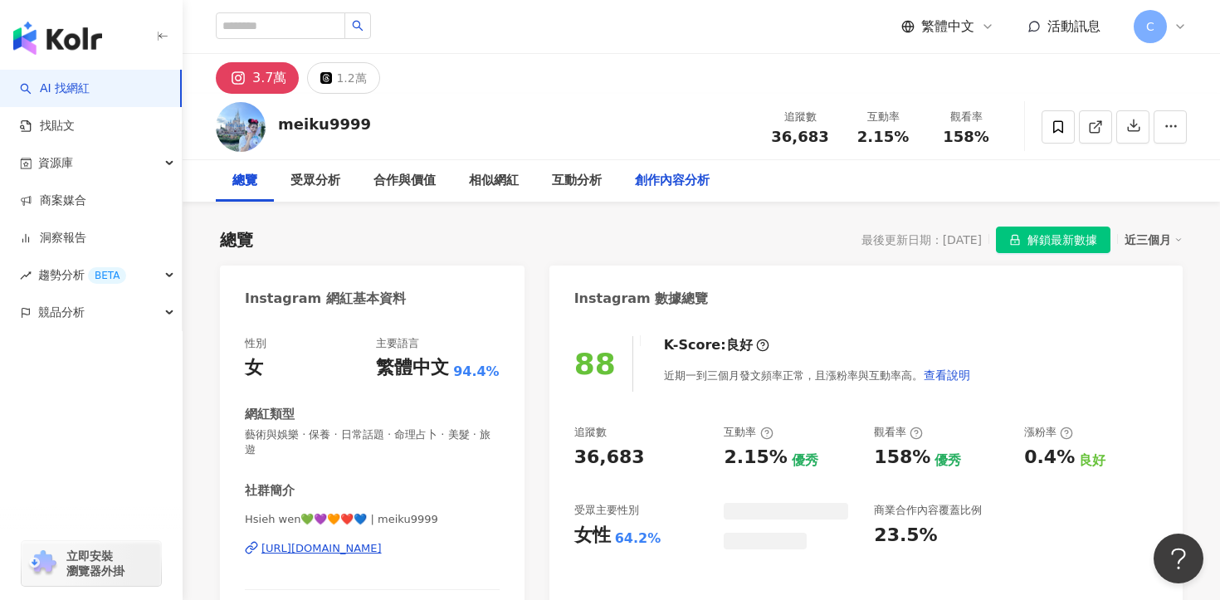
click at [677, 183] on div "創作內容分析" at bounding box center [672, 181] width 75 height 20
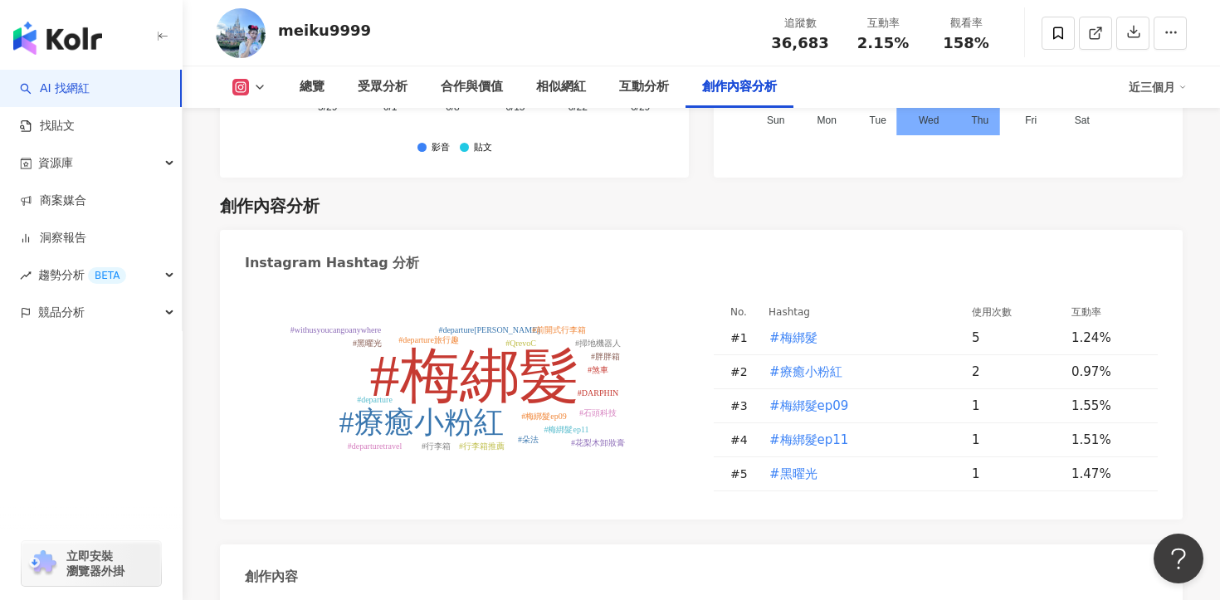
scroll to position [5051, 0]
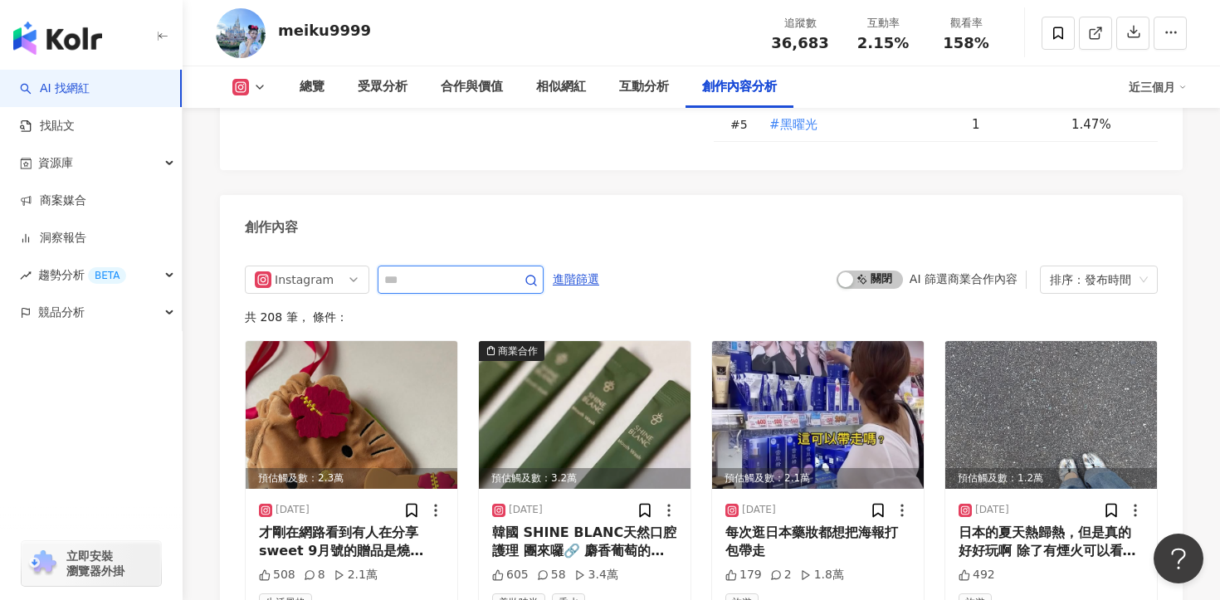
click at [482, 270] on input "text" at bounding box center [442, 280] width 116 height 20
type input "**"
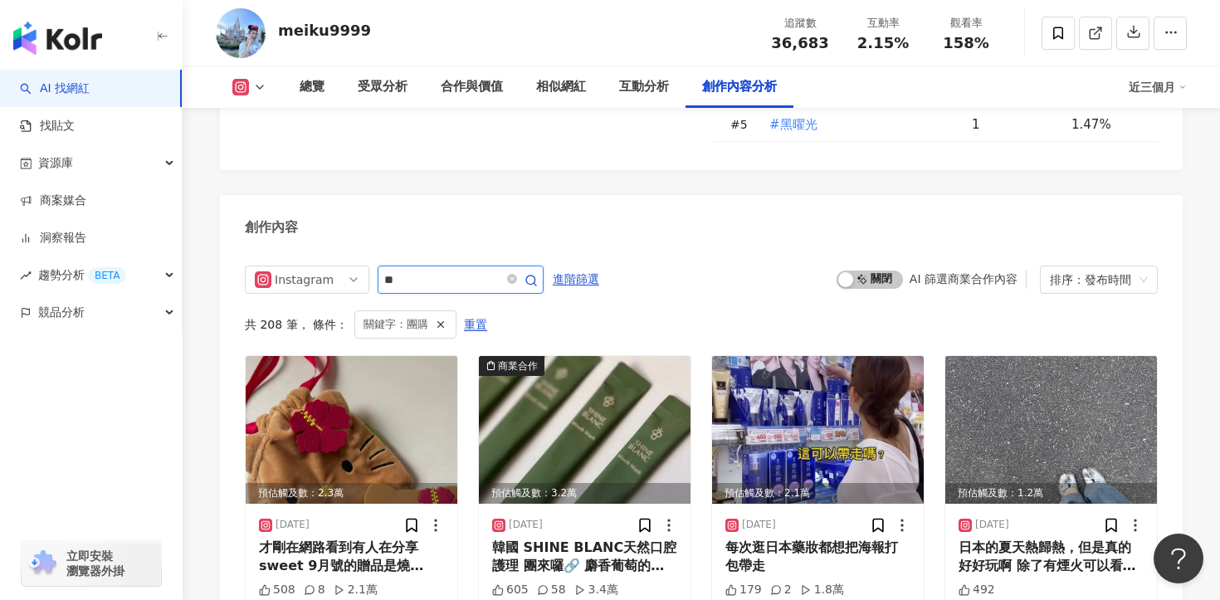
scroll to position [5067, 0]
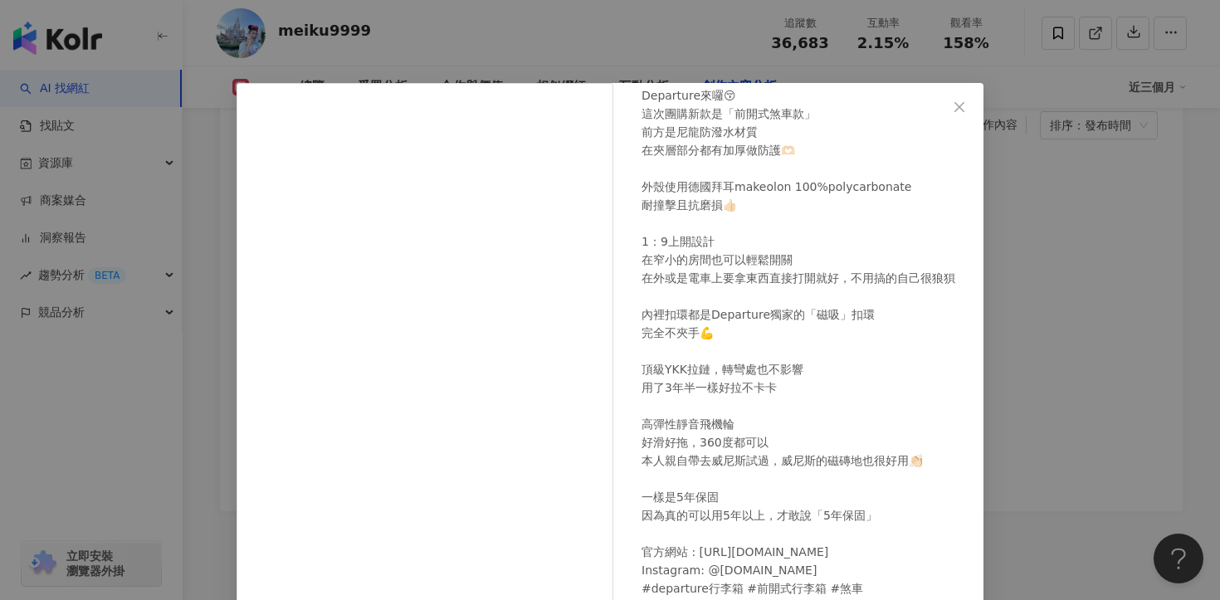
scroll to position [144, 0]
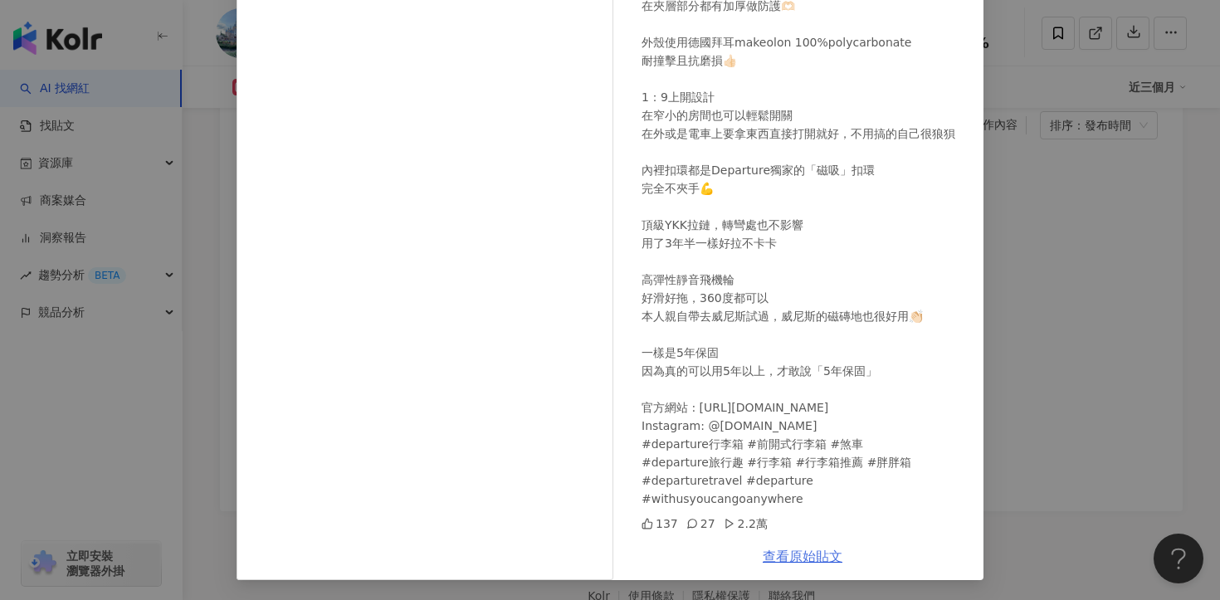
click at [798, 560] on link "查看原始貼文" at bounding box center [803, 557] width 80 height 16
click at [1060, 303] on div "meiku999 2025/8/1 Departure來囉😚 這次團購新款是「前開式煞車款」 前方是尼龍防潑水材質 在夾層部分都有加厚做防護🫶🏻 外殼使用德國…" at bounding box center [610, 300] width 1220 height 600
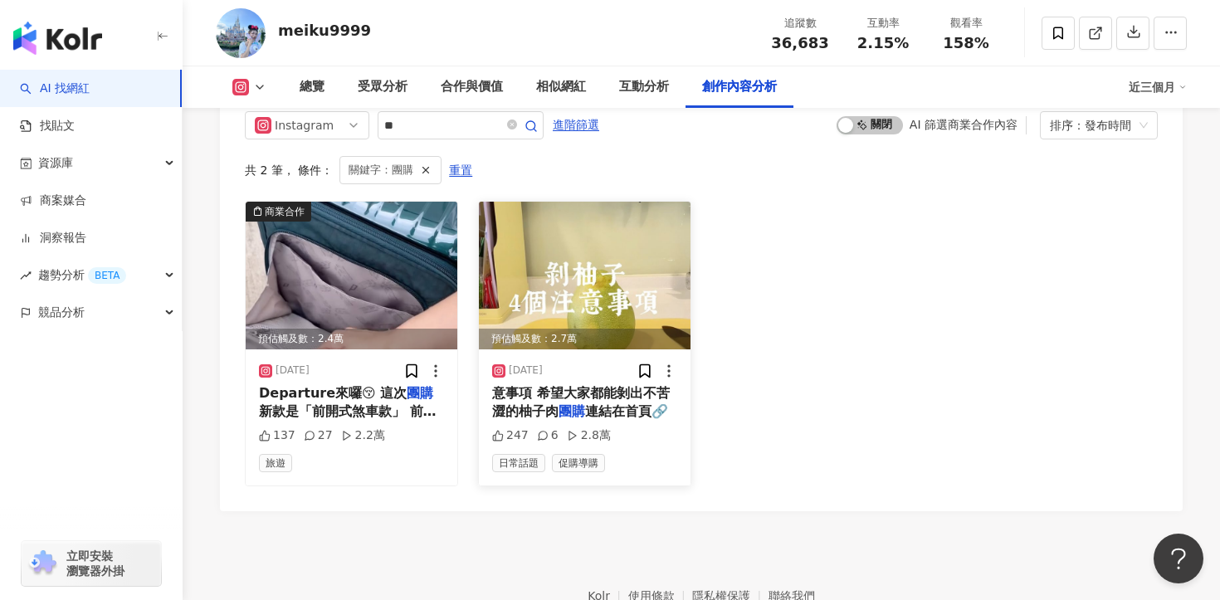
click at [632, 384] on div "意事項 希望大家都能剝出不苦澀的柚子肉 團購 連結在首頁🔗" at bounding box center [584, 402] width 185 height 37
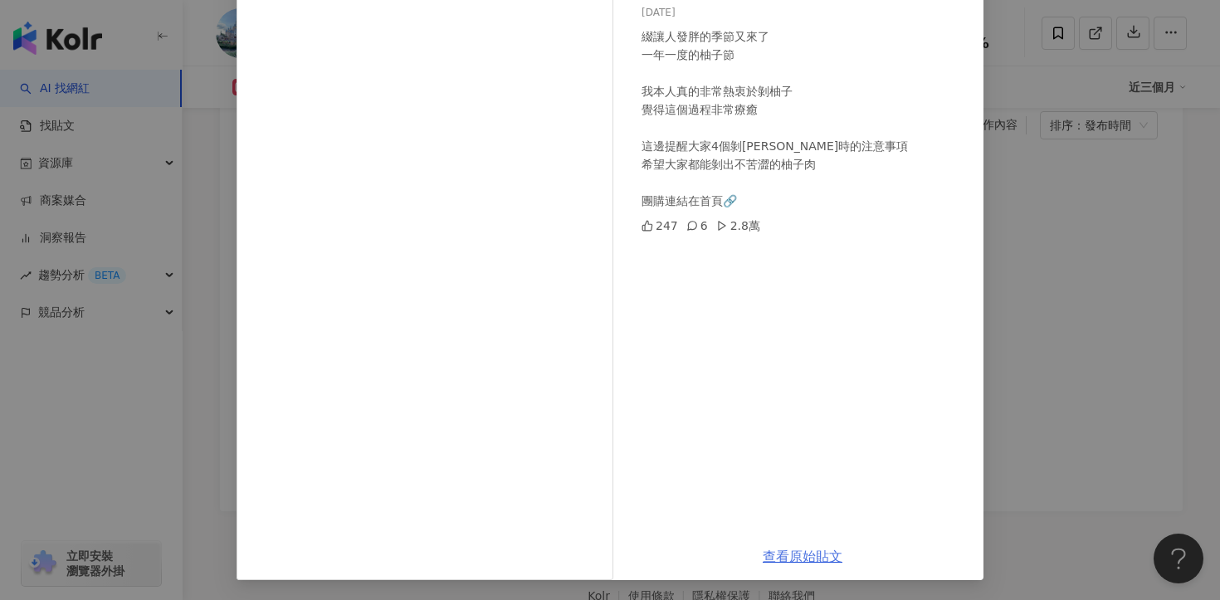
click at [790, 558] on link "查看原始貼文" at bounding box center [803, 557] width 80 height 16
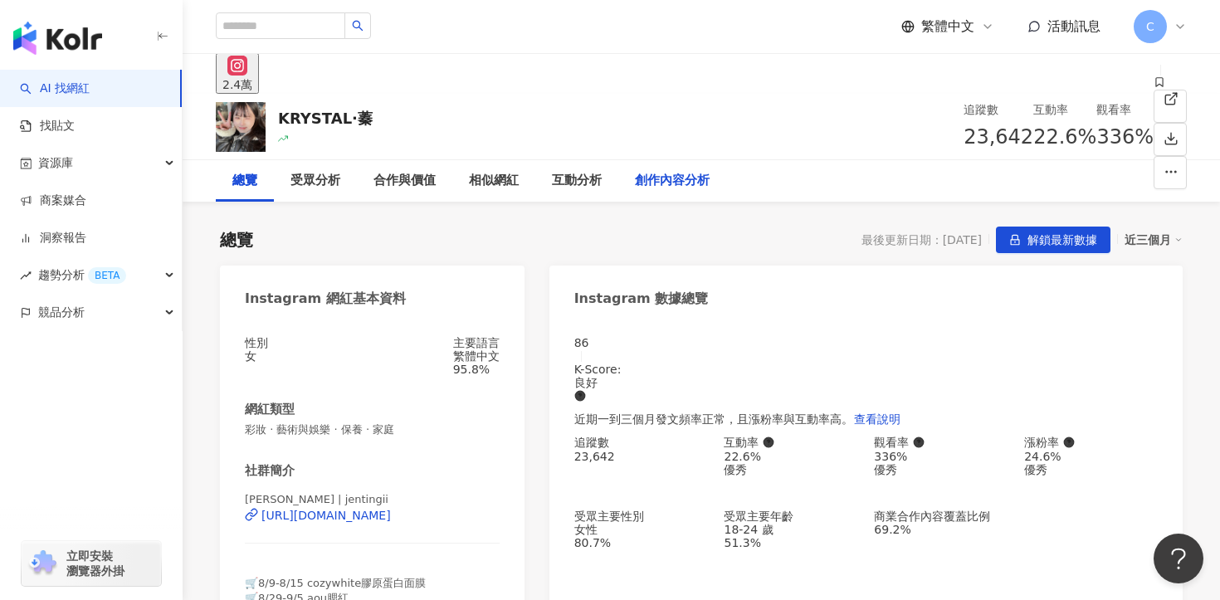
click at [677, 177] on div "創作內容分析" at bounding box center [672, 181] width 75 height 20
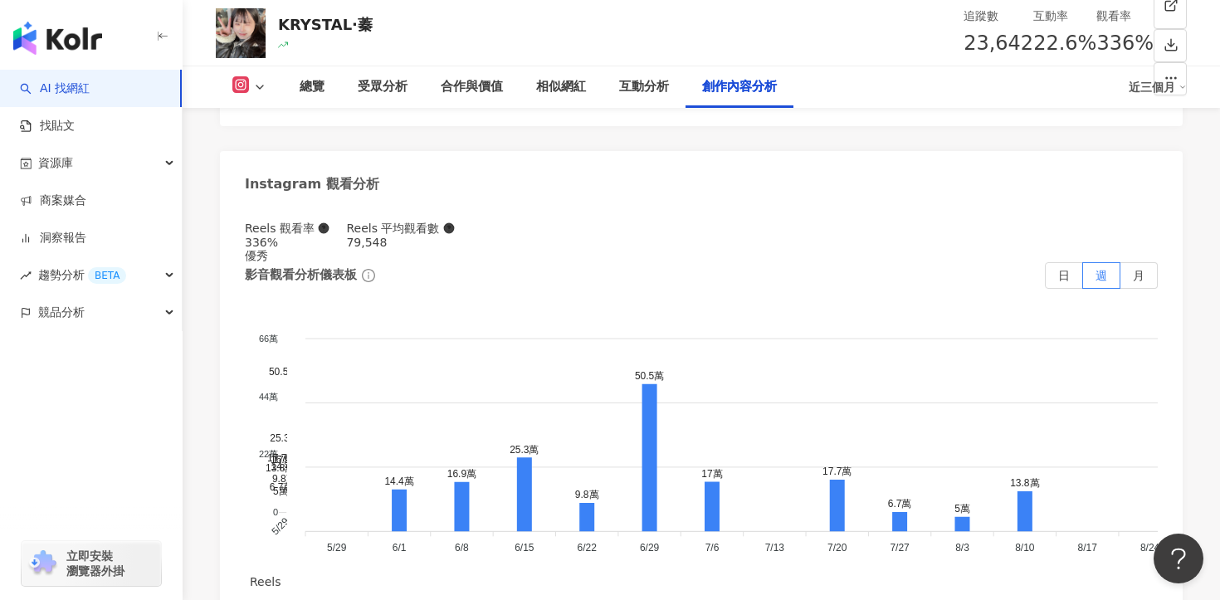
scroll to position [4882, 0]
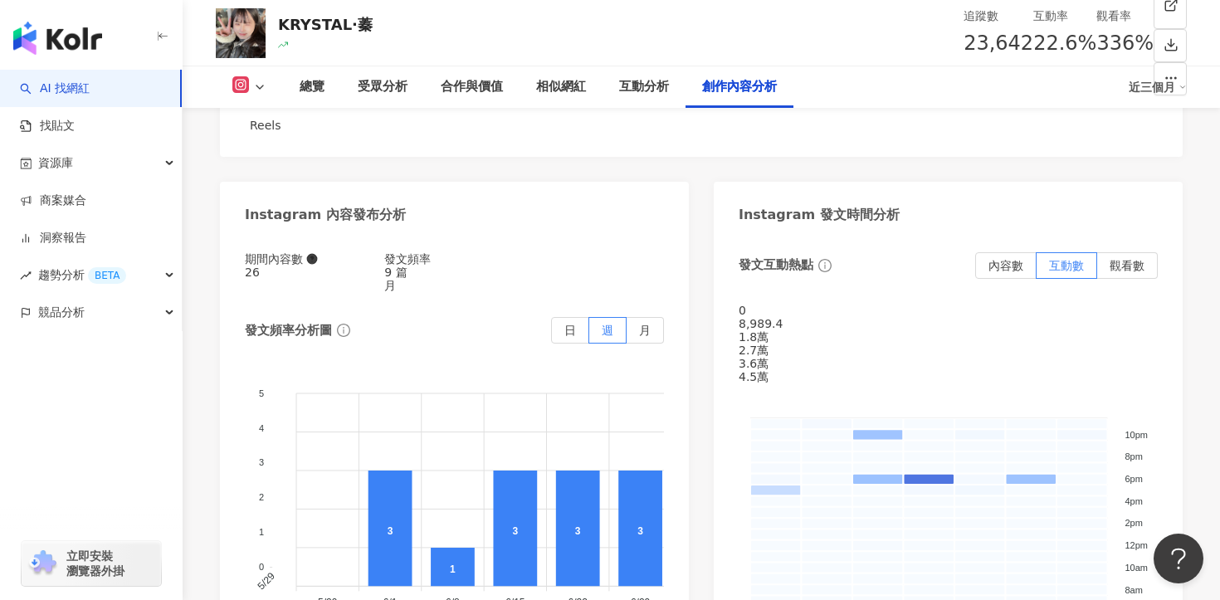
scroll to position [5203, 0]
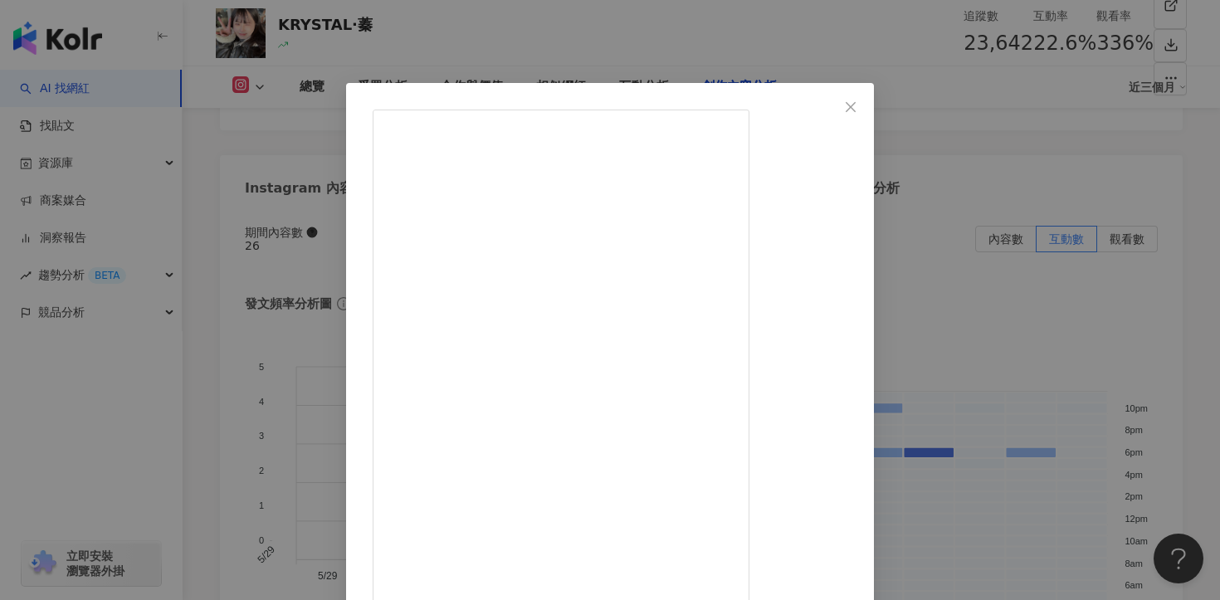
scroll to position [144, 0]
